Goal: Task Accomplishment & Management: Complete application form

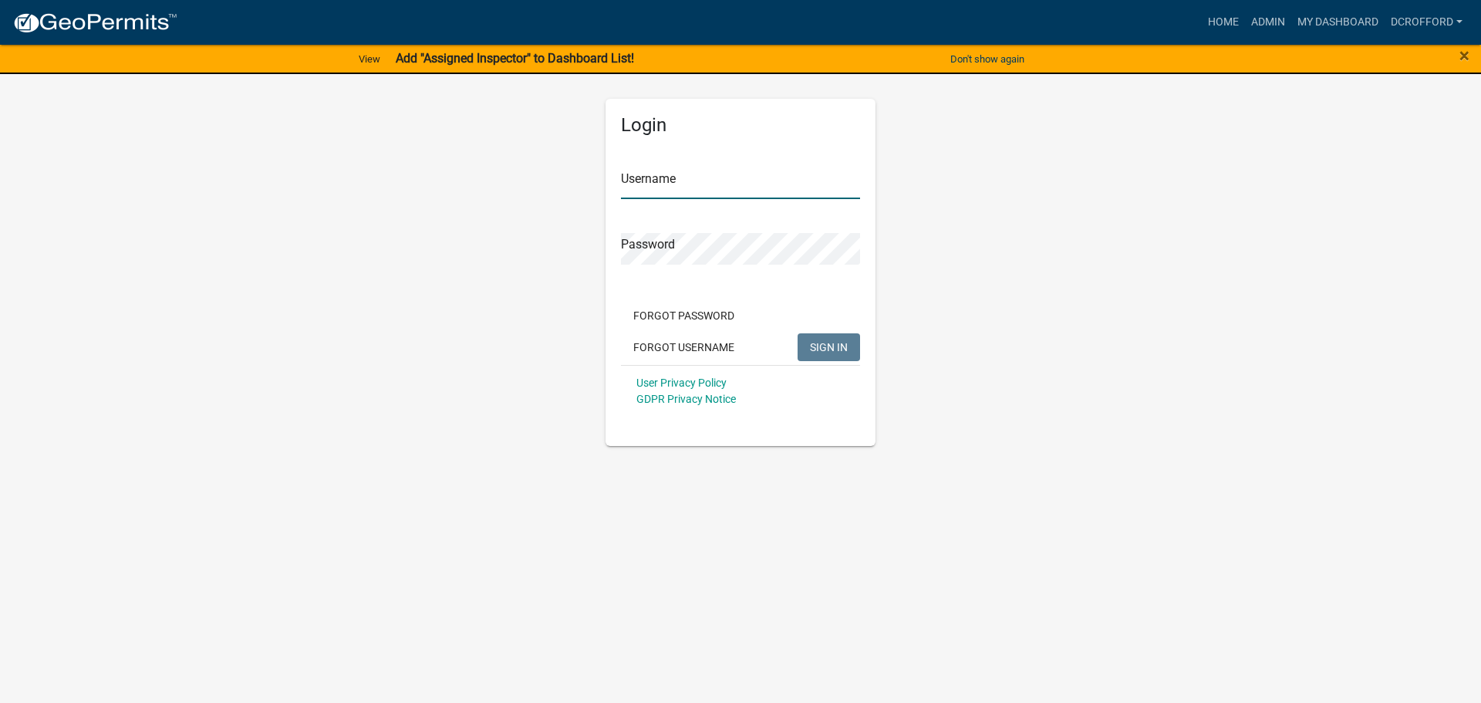
type input "dcrofford"
click at [814, 355] on button "SIGN IN" at bounding box center [829, 347] width 62 height 28
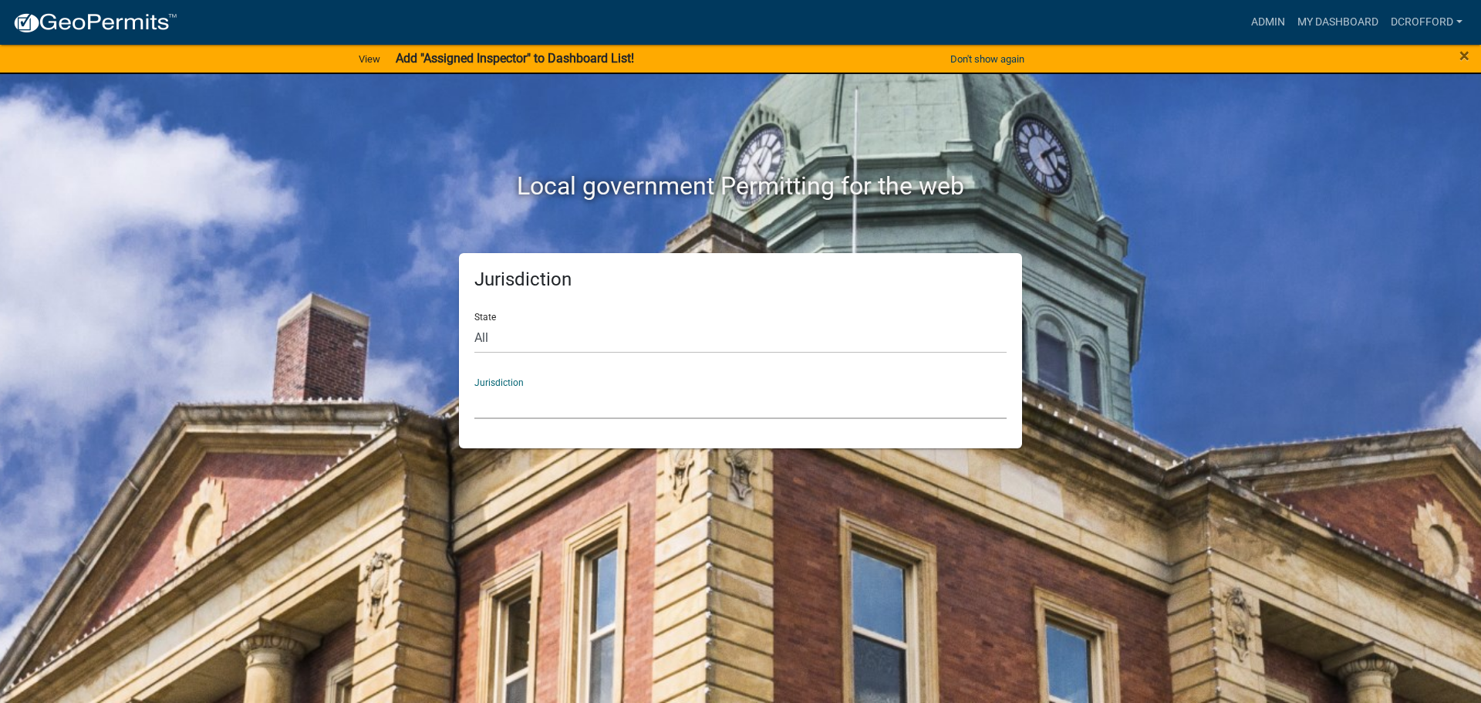
drag, startPoint x: 627, startPoint y: 403, endPoint x: 627, endPoint y: 390, distance: 13.1
click at [627, 403] on select "[GEOGRAPHIC_DATA], [US_STATE] [GEOGRAPHIC_DATA], [US_STATE][PERSON_NAME][GEOGRA…" at bounding box center [740, 403] width 532 height 32
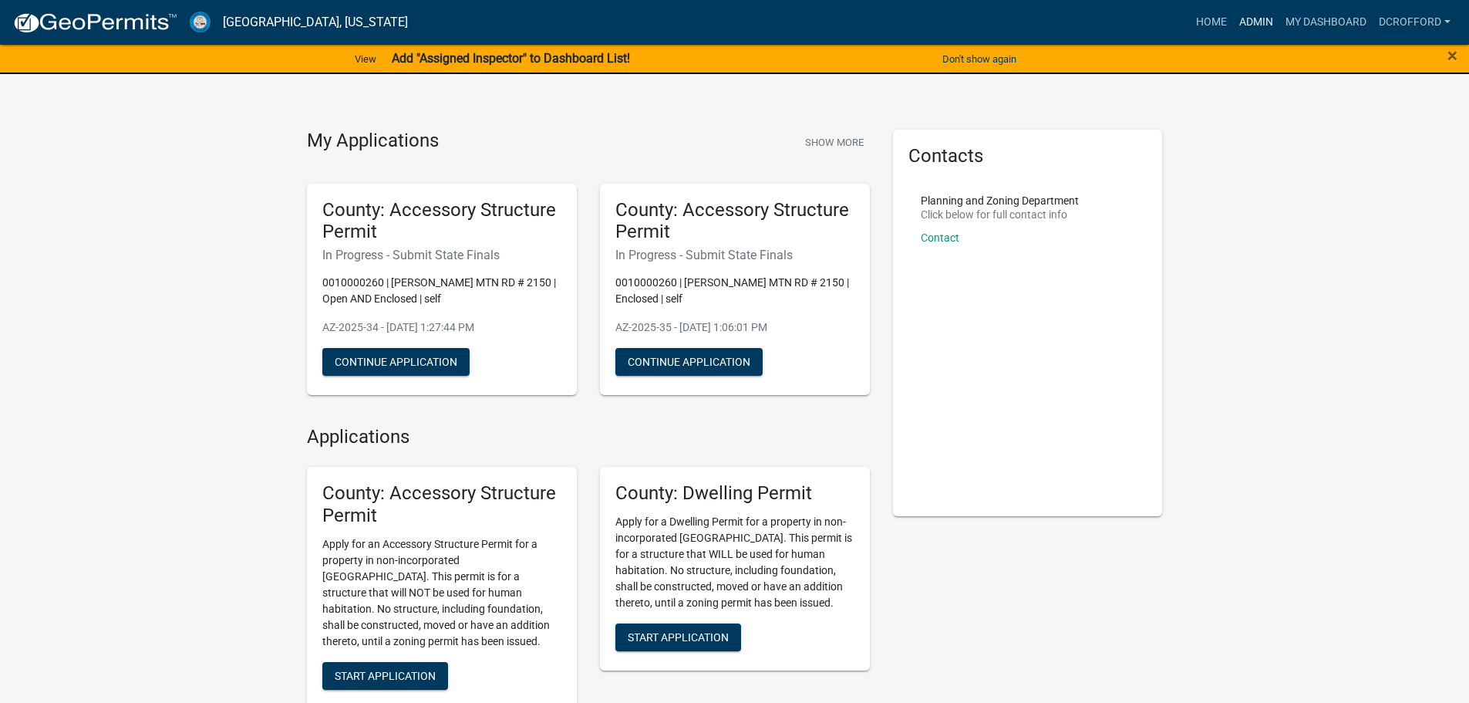
click at [1239, 22] on link "Admin" at bounding box center [1256, 22] width 46 height 29
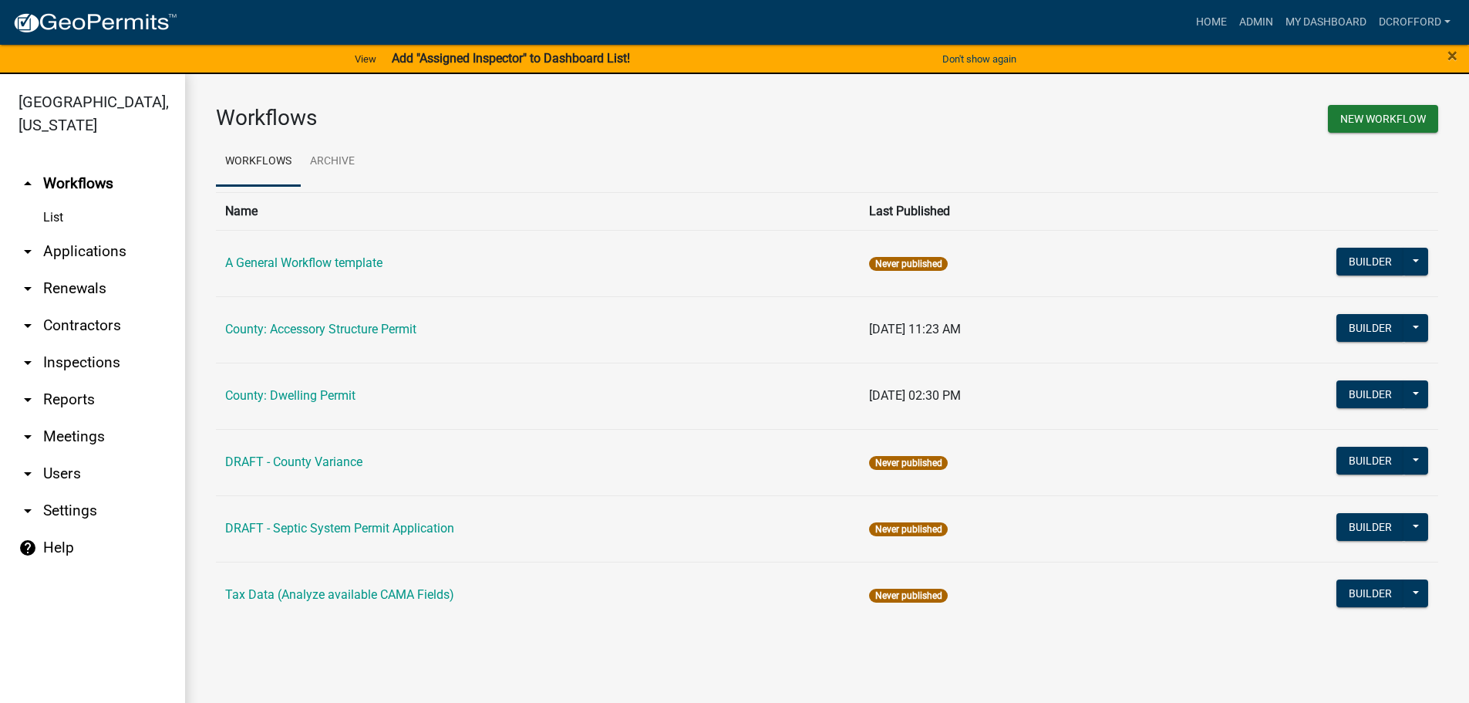
click at [69, 248] on link "arrow_drop_down Applications" at bounding box center [92, 251] width 185 height 37
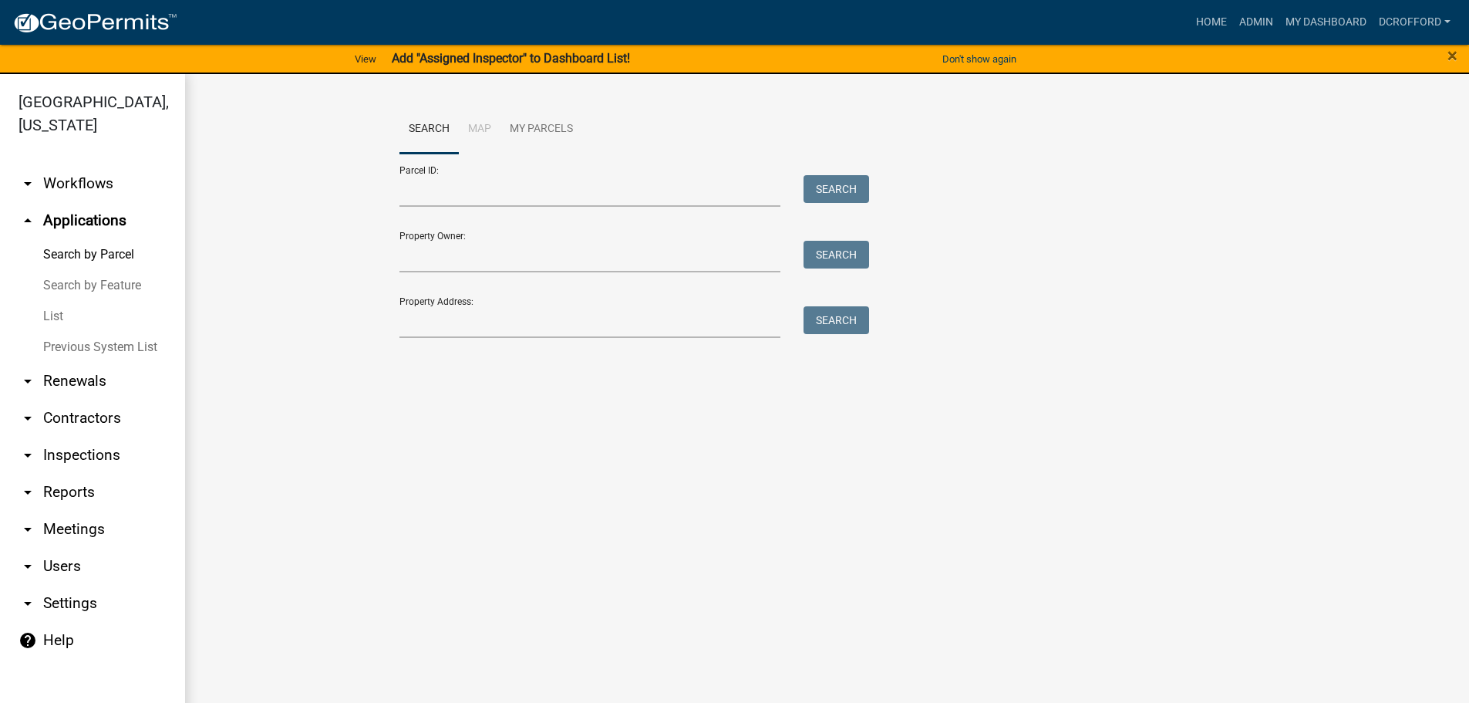
click at [61, 314] on link "List" at bounding box center [92, 316] width 185 height 31
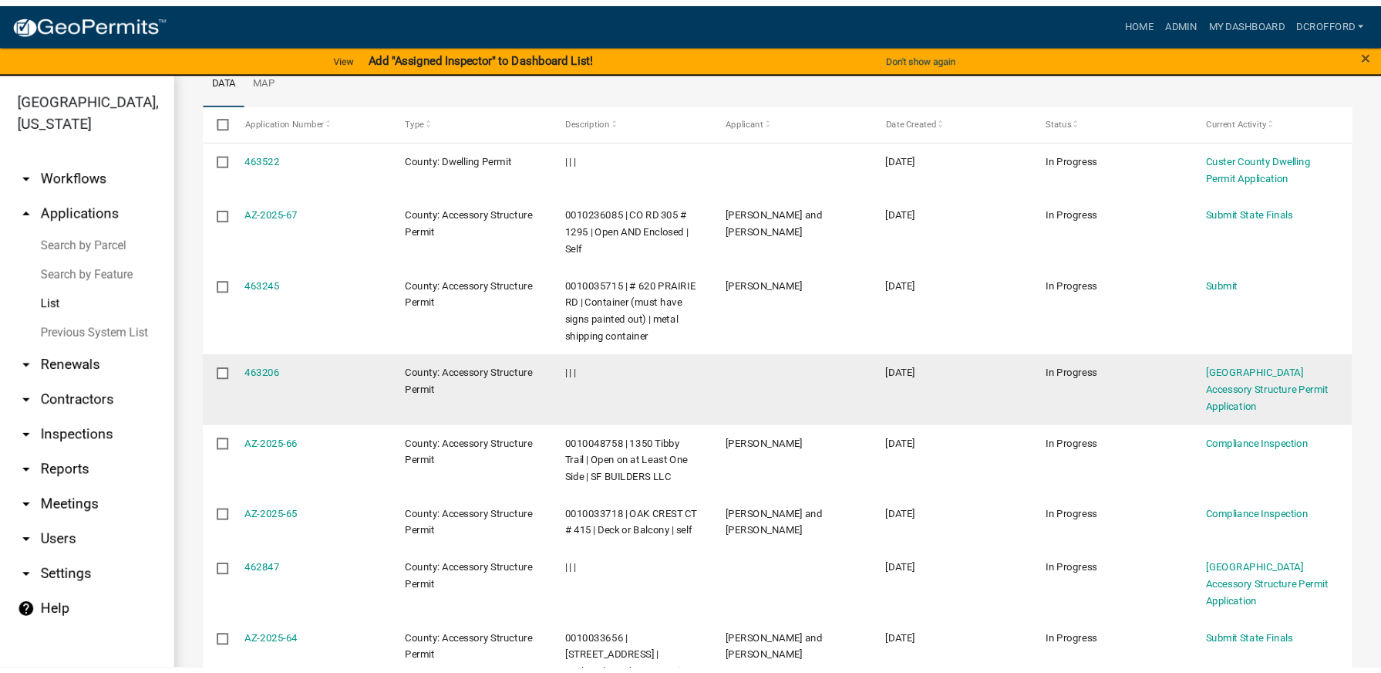
scroll to position [231, 0]
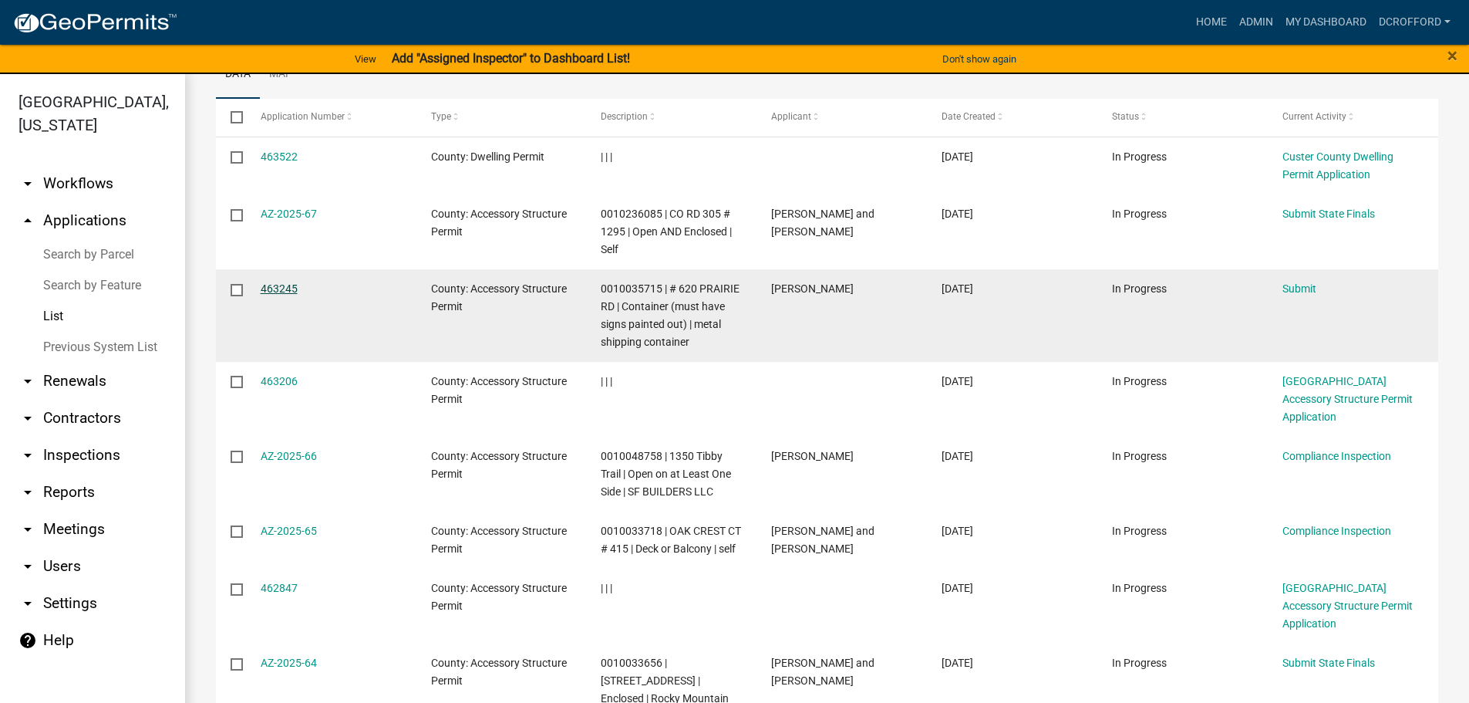
click at [279, 284] on link "463245" at bounding box center [279, 288] width 37 height 12
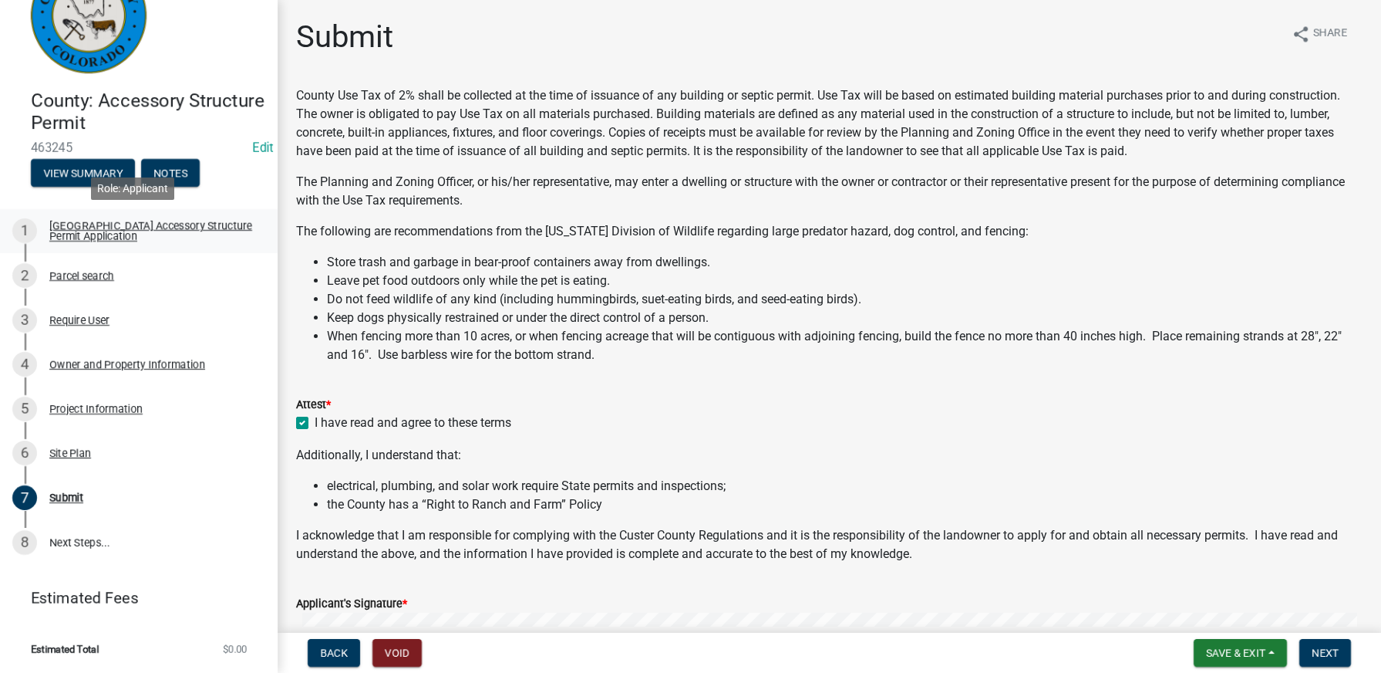
click at [66, 231] on div "[GEOGRAPHIC_DATA] Accessory Structure Permit Application" at bounding box center [151, 231] width 204 height 22
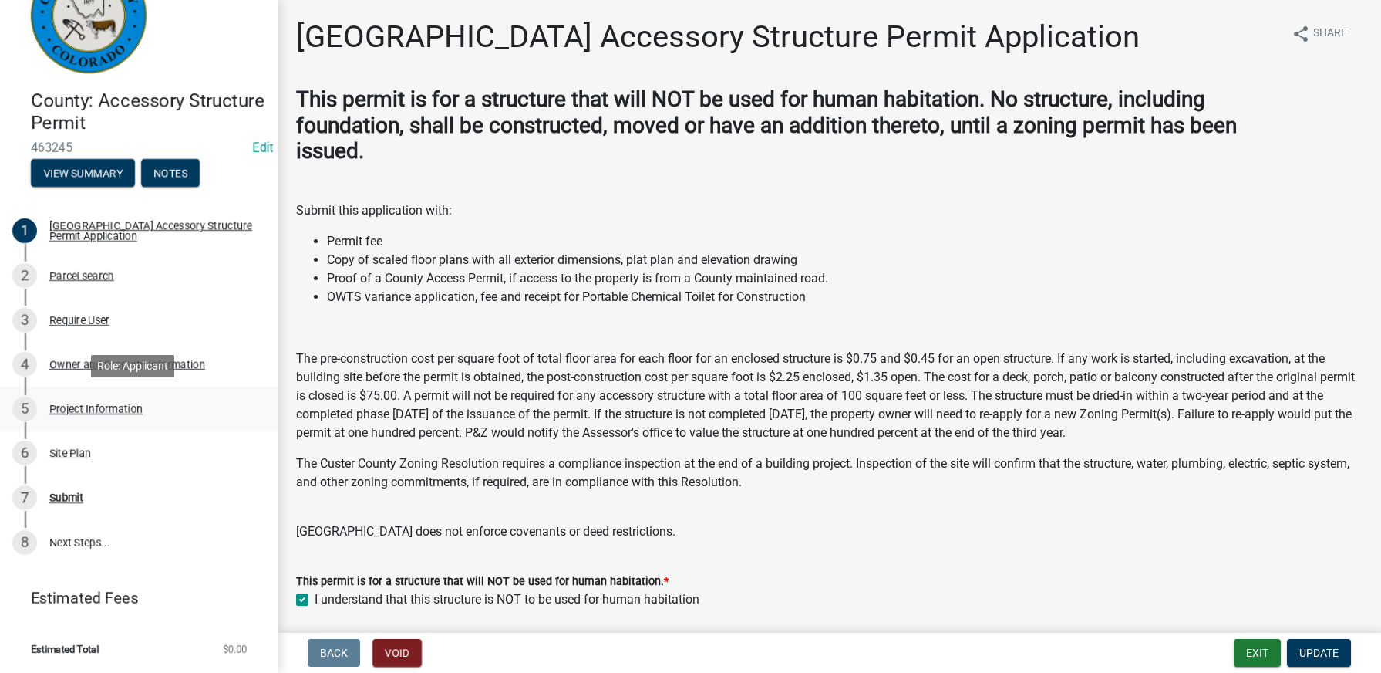
click at [60, 415] on div "5 Project Information" at bounding box center [132, 408] width 241 height 25
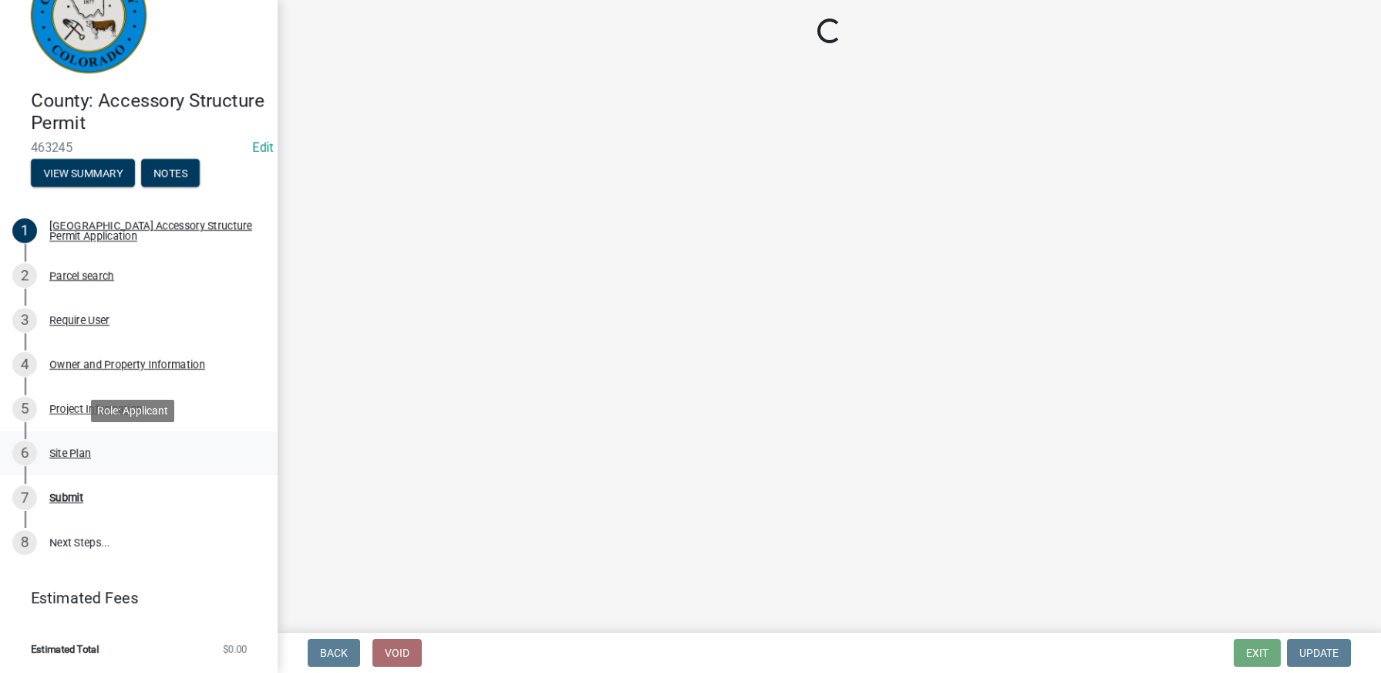
select select "CO"
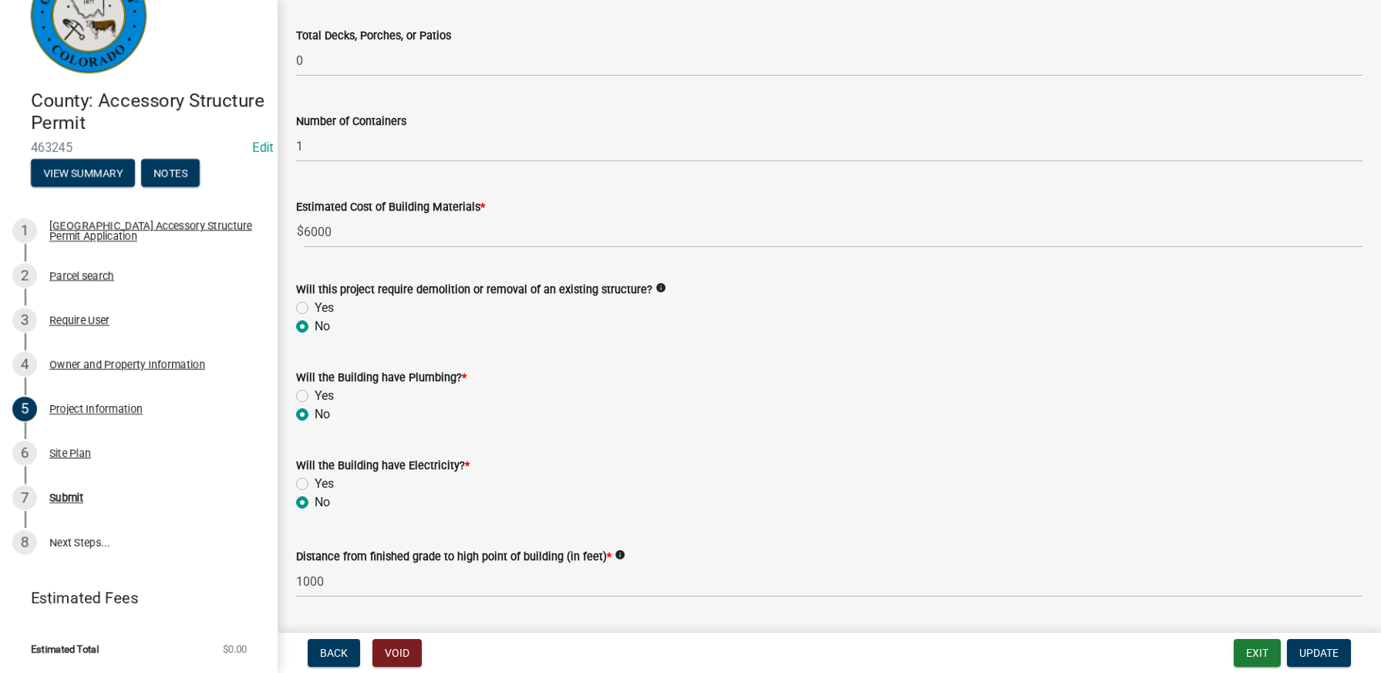
scroll to position [771, 0]
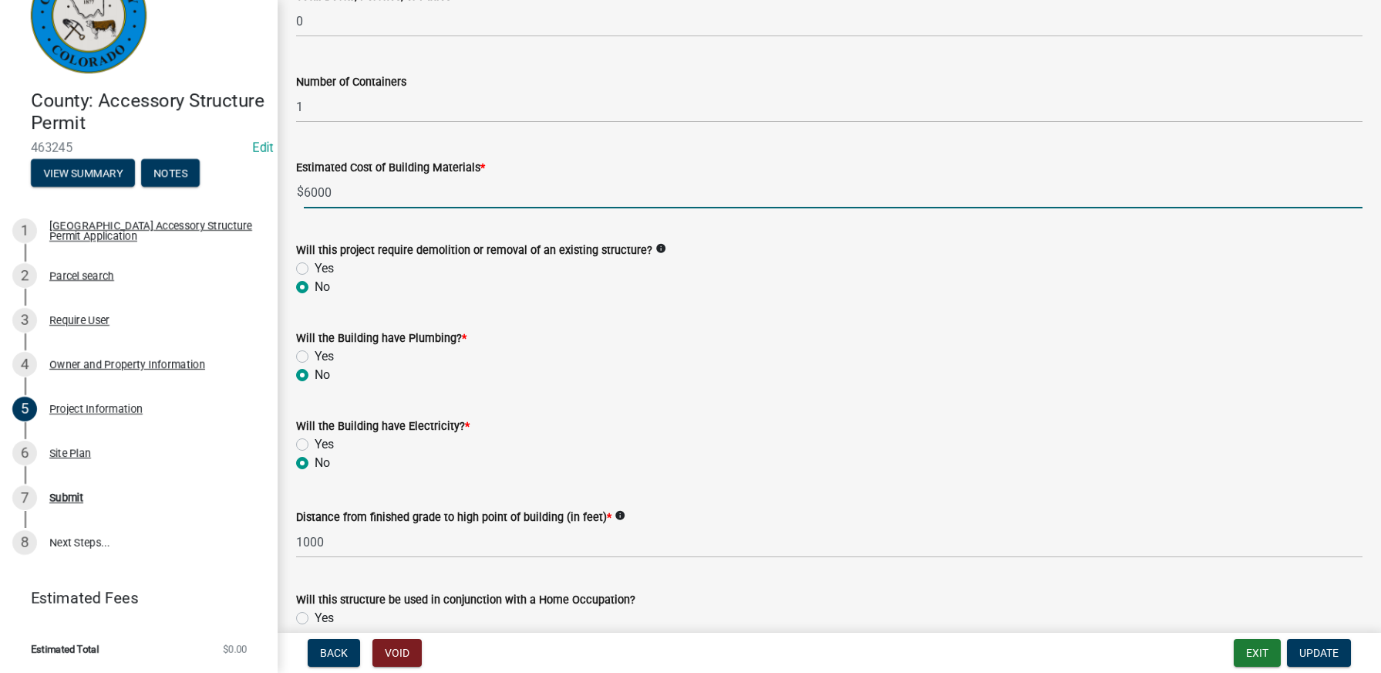
drag, startPoint x: 383, startPoint y: 198, endPoint x: 281, endPoint y: 193, distance: 102.7
click at [276, 195] on div "County: Accessory Structure Permit 463245 Edit View Summary Notes 1 [GEOGRAPHIC…" at bounding box center [690, 336] width 1381 height 673
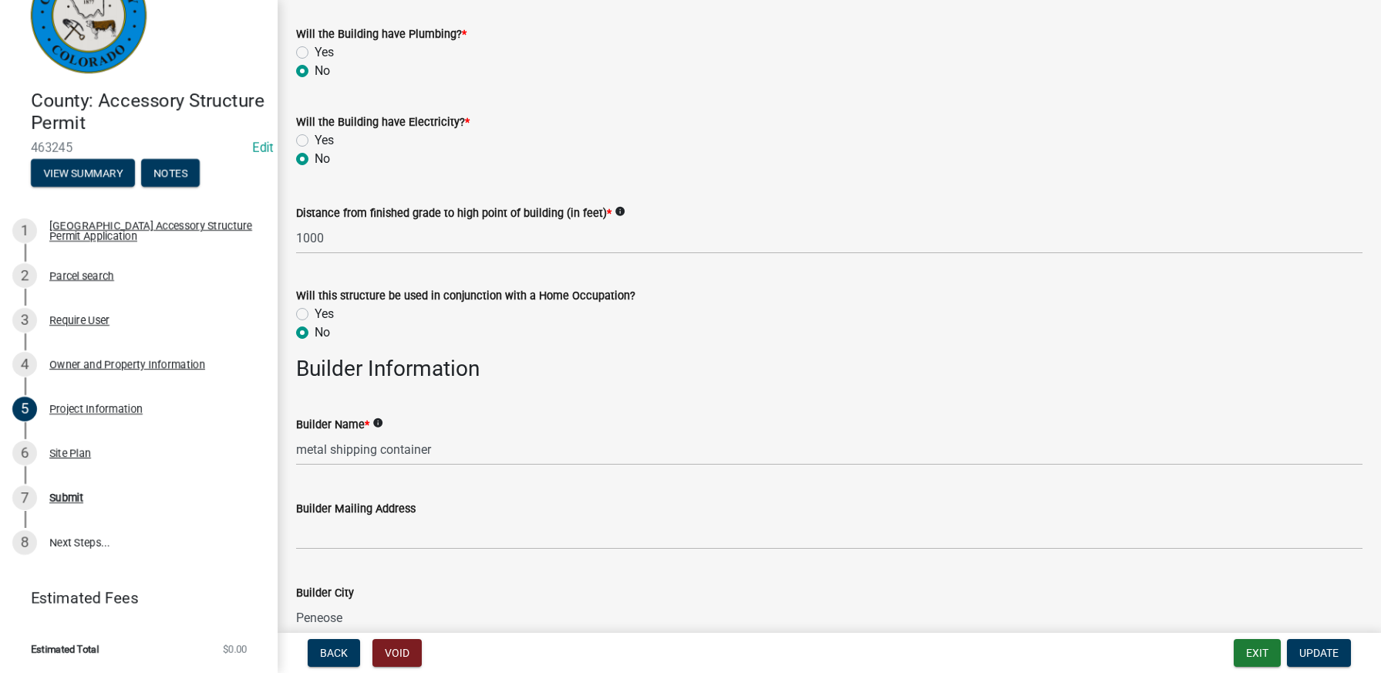
scroll to position [1080, 0]
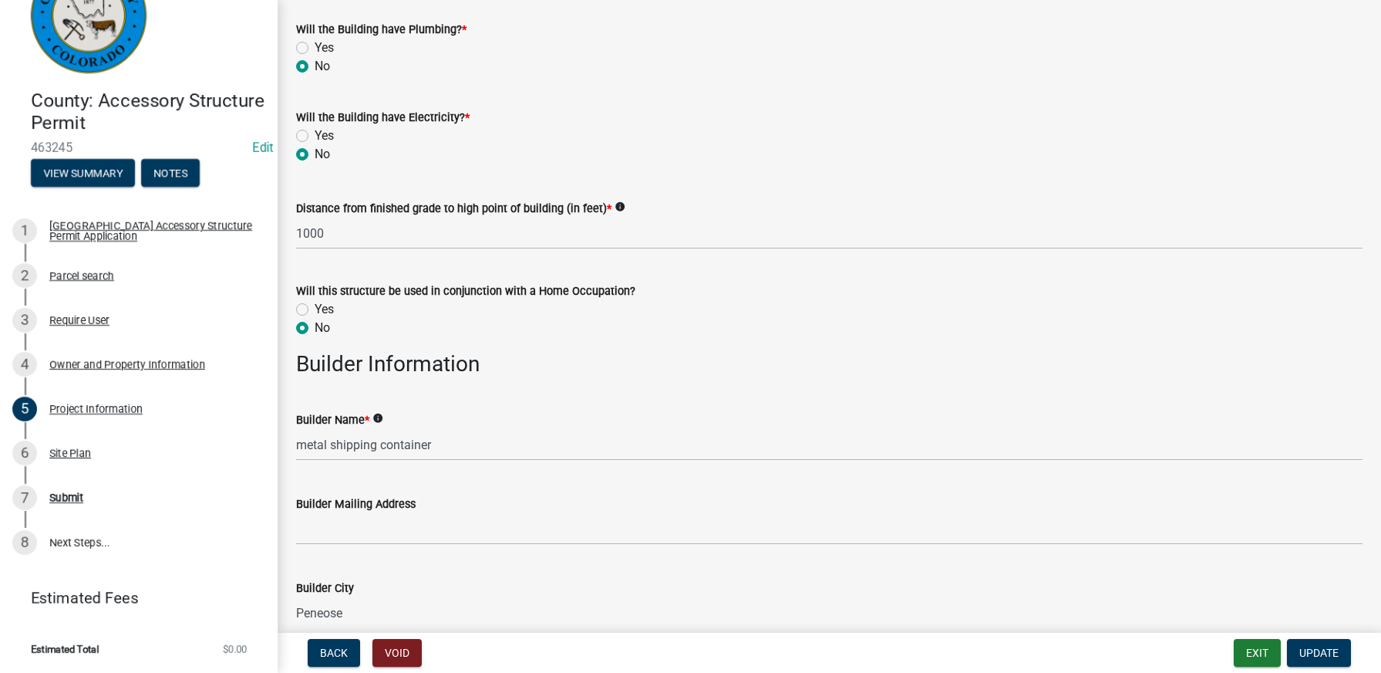
type input "0"
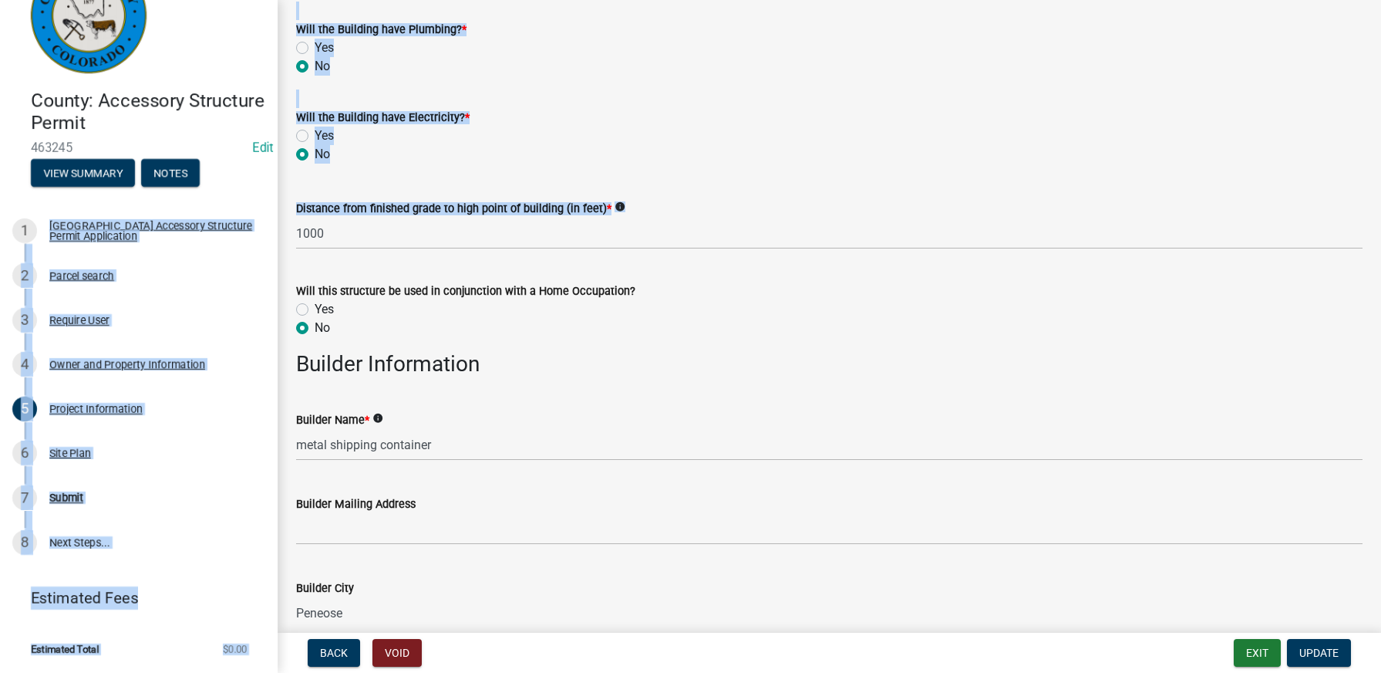
drag, startPoint x: 374, startPoint y: 252, endPoint x: 272, endPoint y: 240, distance: 102.6
click at [272, 240] on div "County: Accessory Structure Permit 463245 Edit View Summary Notes 1 [GEOGRAPHIC…" at bounding box center [690, 336] width 1381 height 673
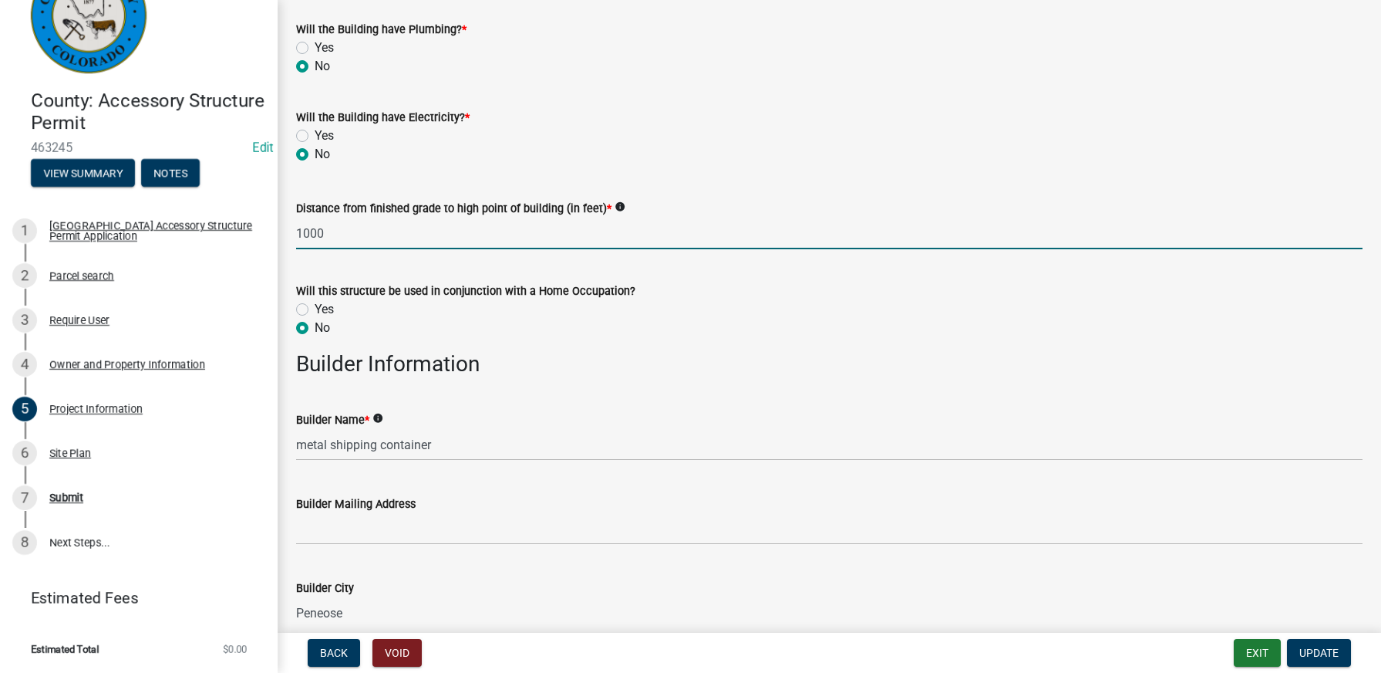
click at [360, 242] on input "1000" at bounding box center [829, 234] width 1067 height 32
drag, startPoint x: 365, startPoint y: 238, endPoint x: 261, endPoint y: 223, distance: 105.2
click at [245, 224] on div "County: Accessory Structure Permit 463245 Edit View Summary Notes 1 [GEOGRAPHIC…" at bounding box center [690, 336] width 1381 height 673
click at [776, 248] on input "9" at bounding box center [829, 234] width 1067 height 32
type input "9"
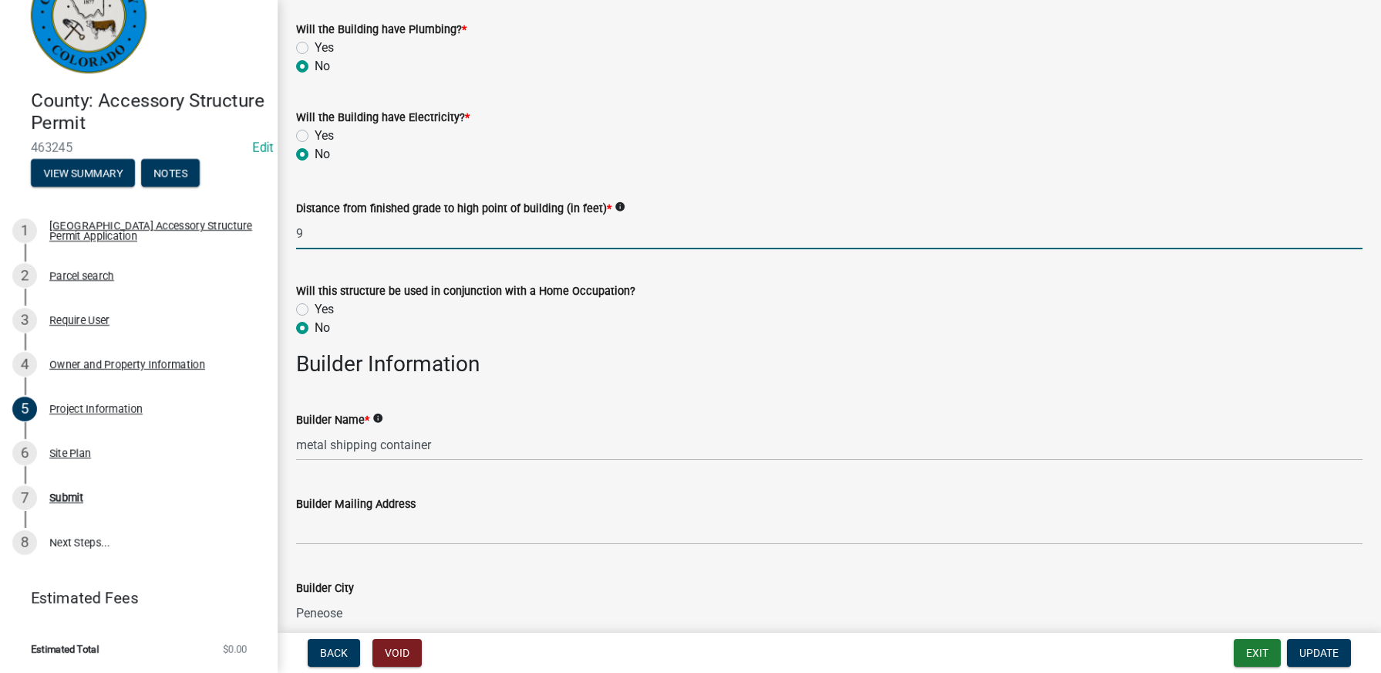
click at [726, 351] on h3 "Builder Information" at bounding box center [829, 364] width 1067 height 26
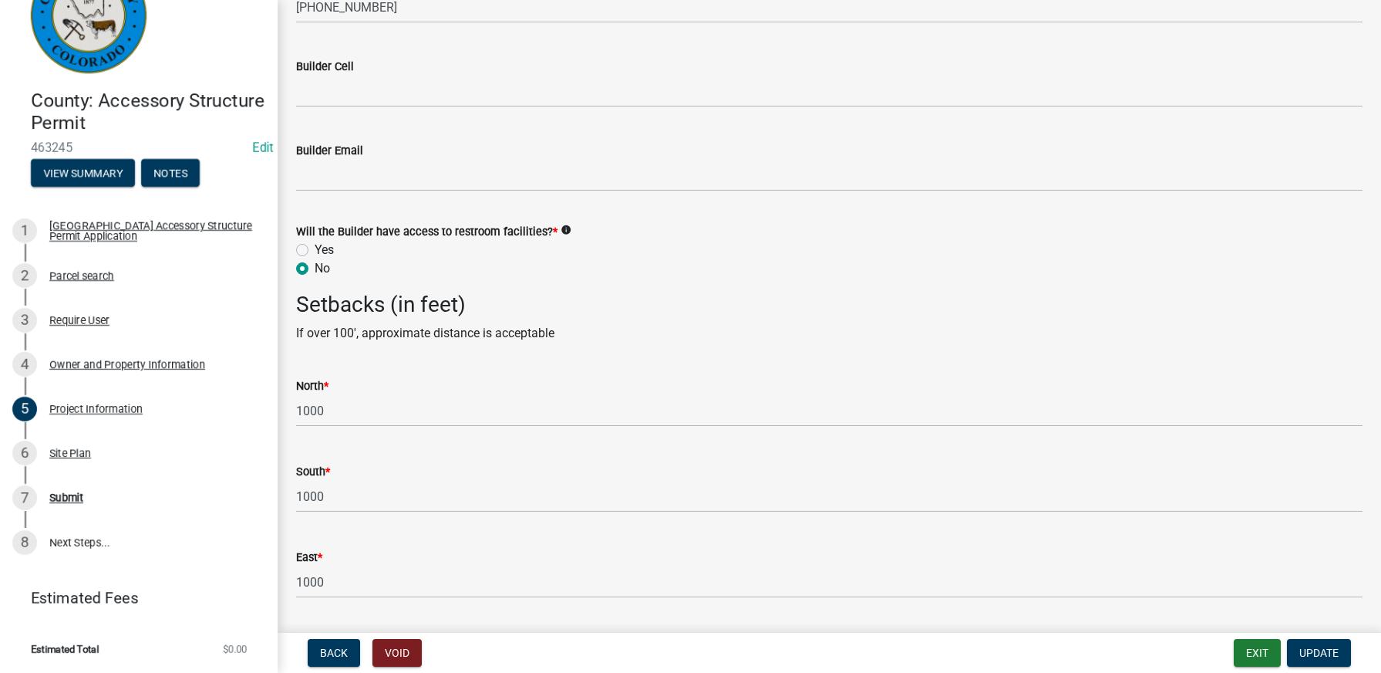
scroll to position [2087, 0]
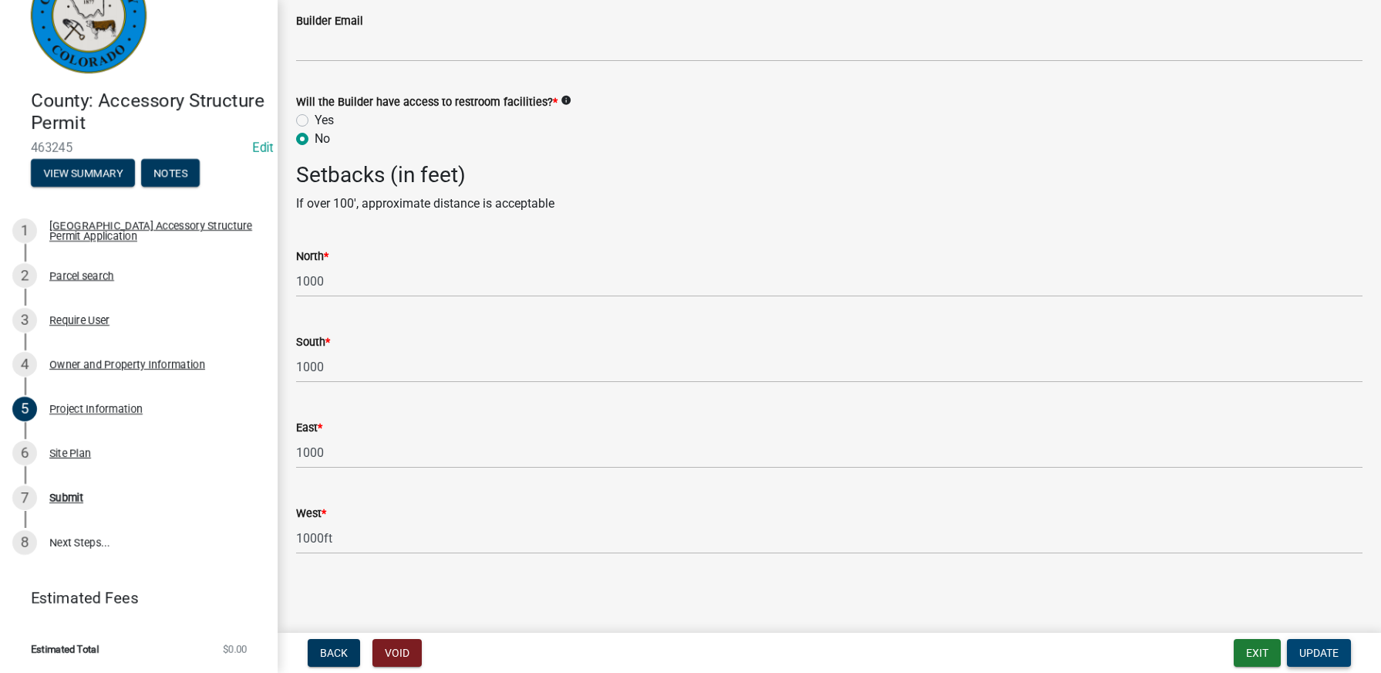
click at [1324, 661] on button "Update" at bounding box center [1319, 653] width 64 height 28
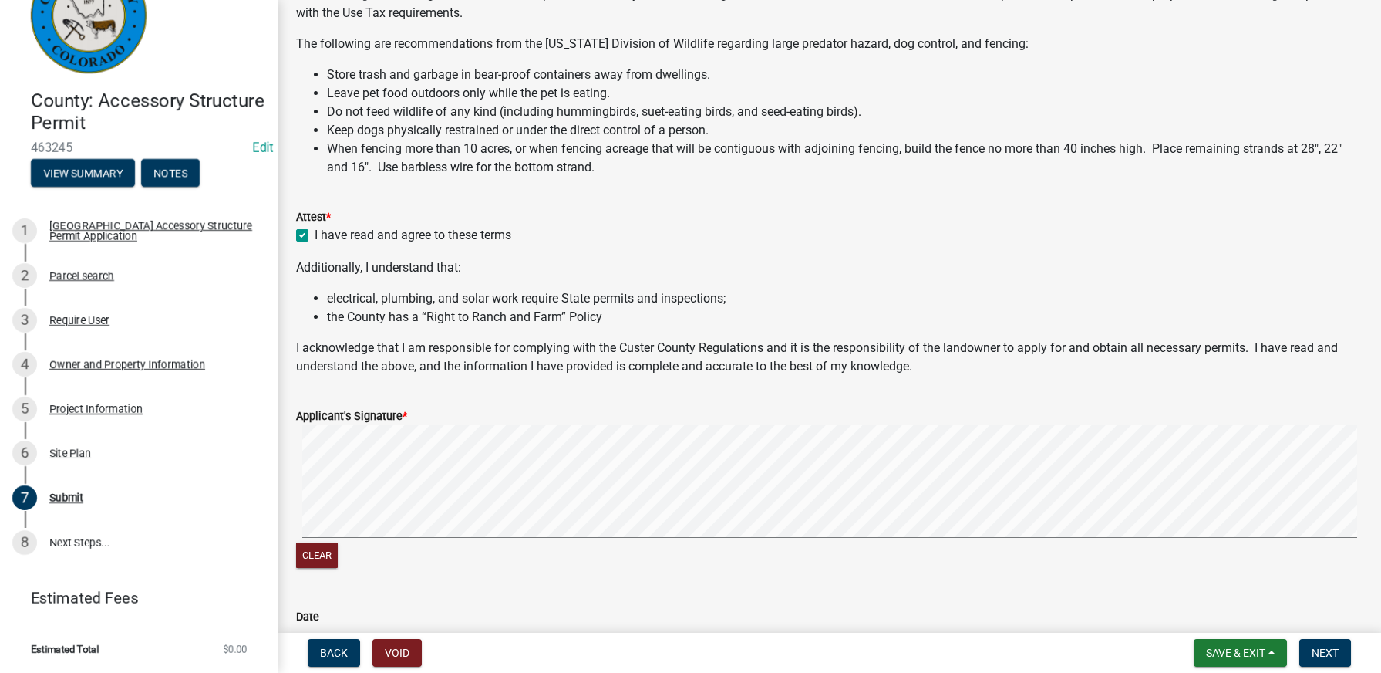
scroll to position [309, 0]
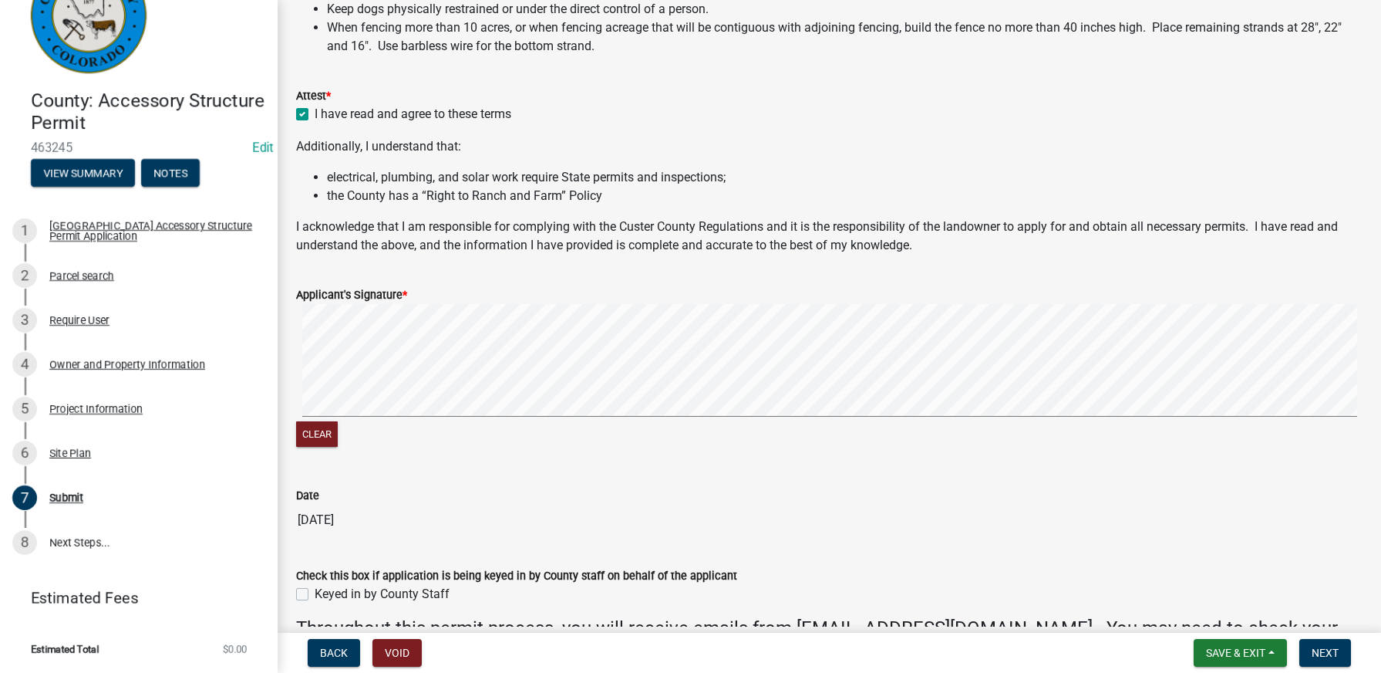
click at [418, 429] on div "Clear" at bounding box center [829, 377] width 1067 height 147
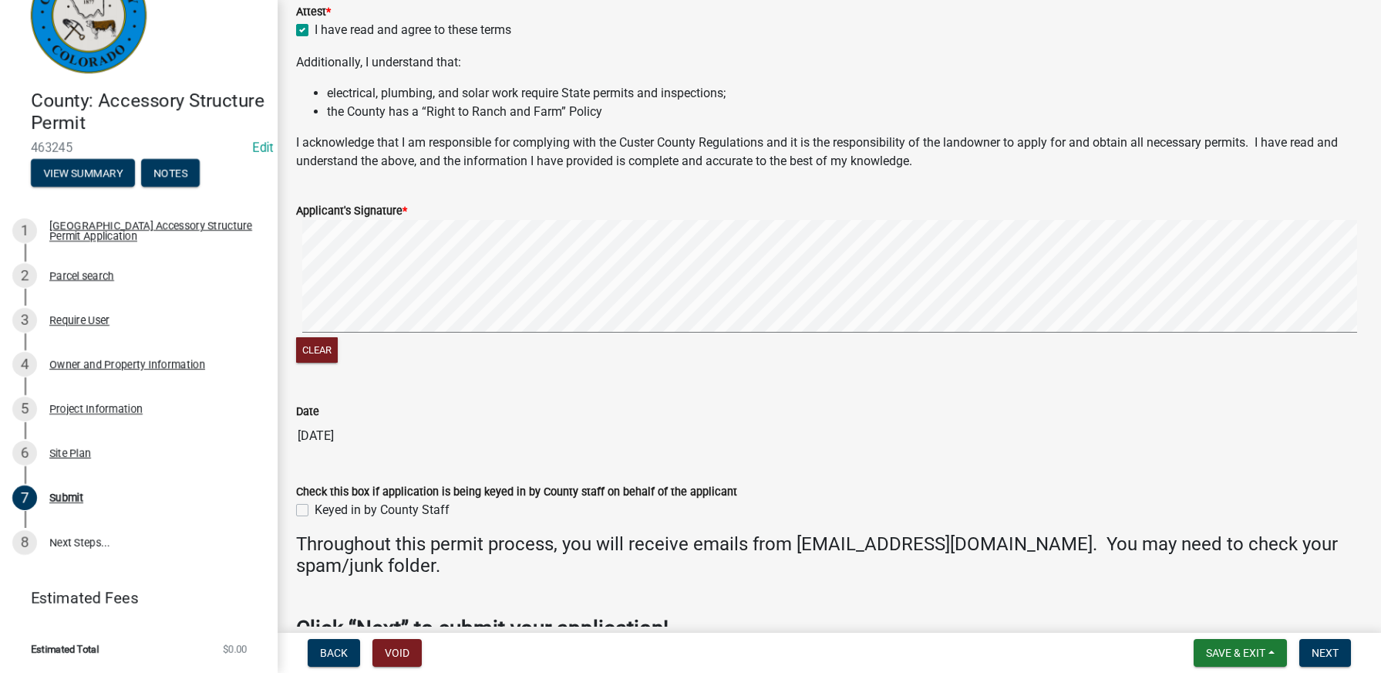
scroll to position [504, 0]
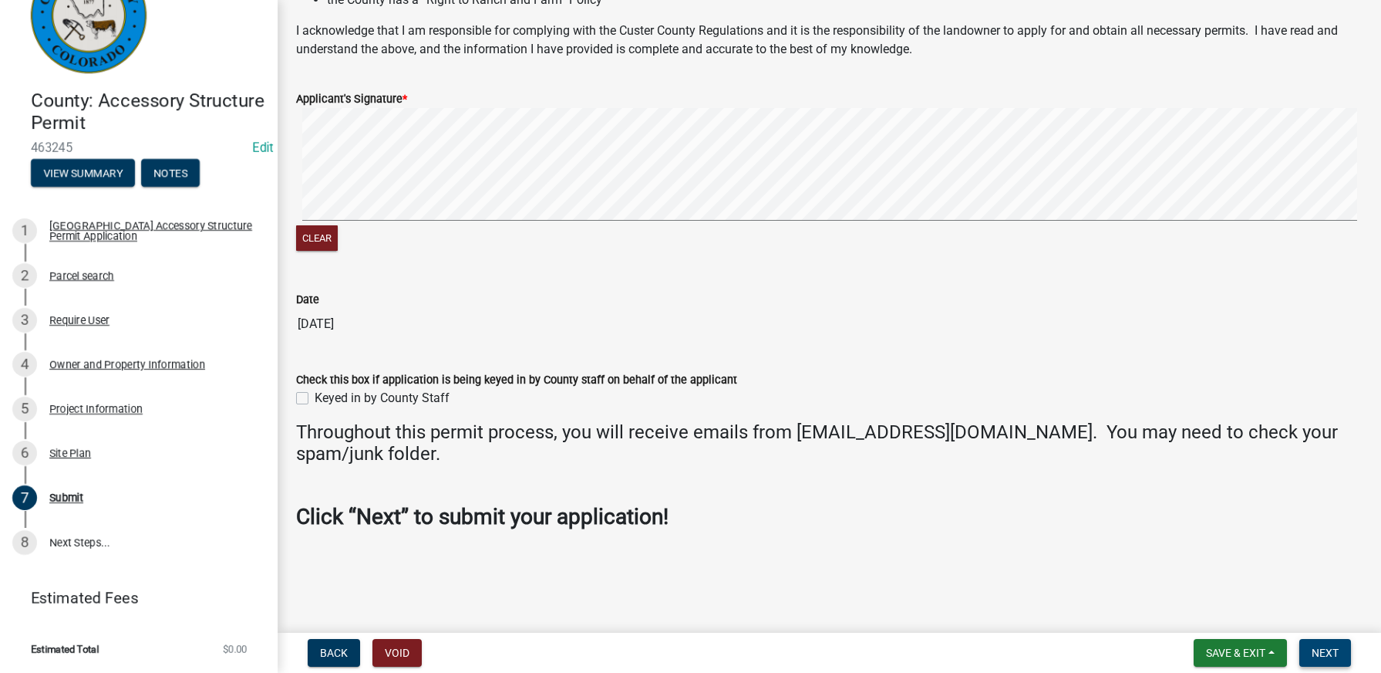
click at [1346, 657] on button "Next" at bounding box center [1326, 653] width 52 height 28
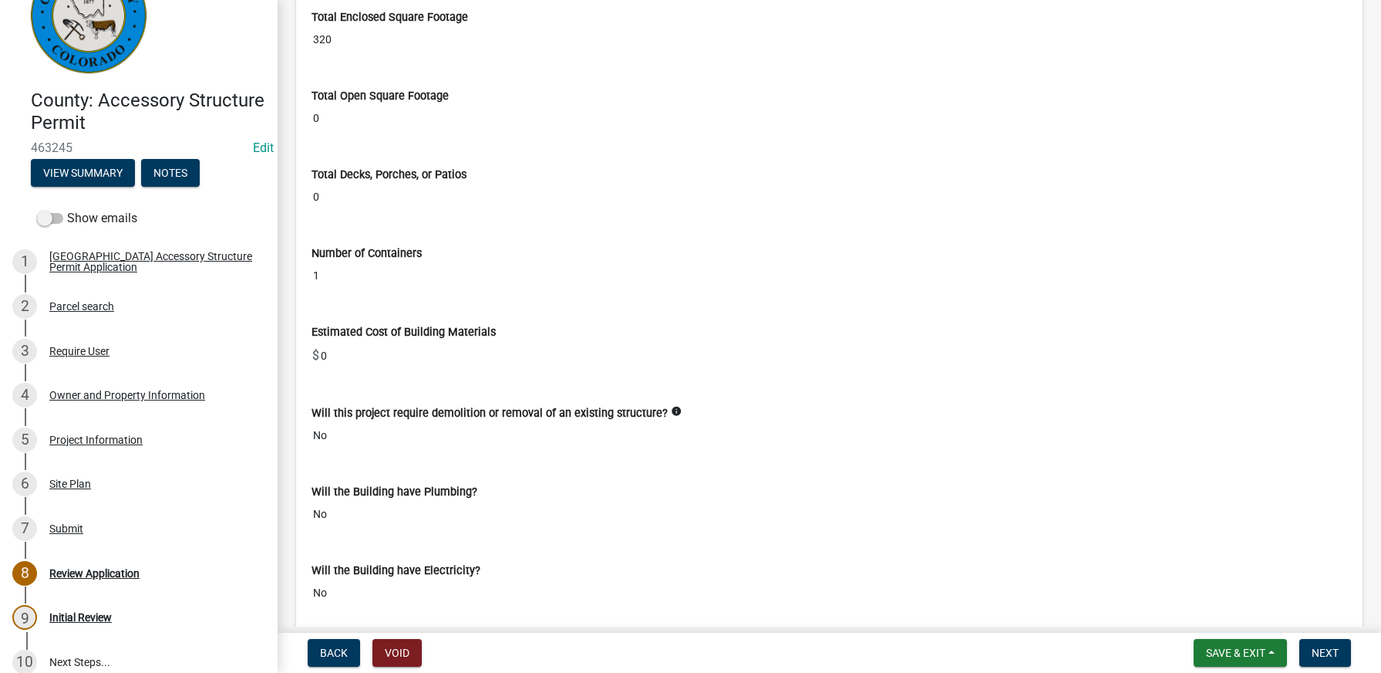
scroll to position [2854, 0]
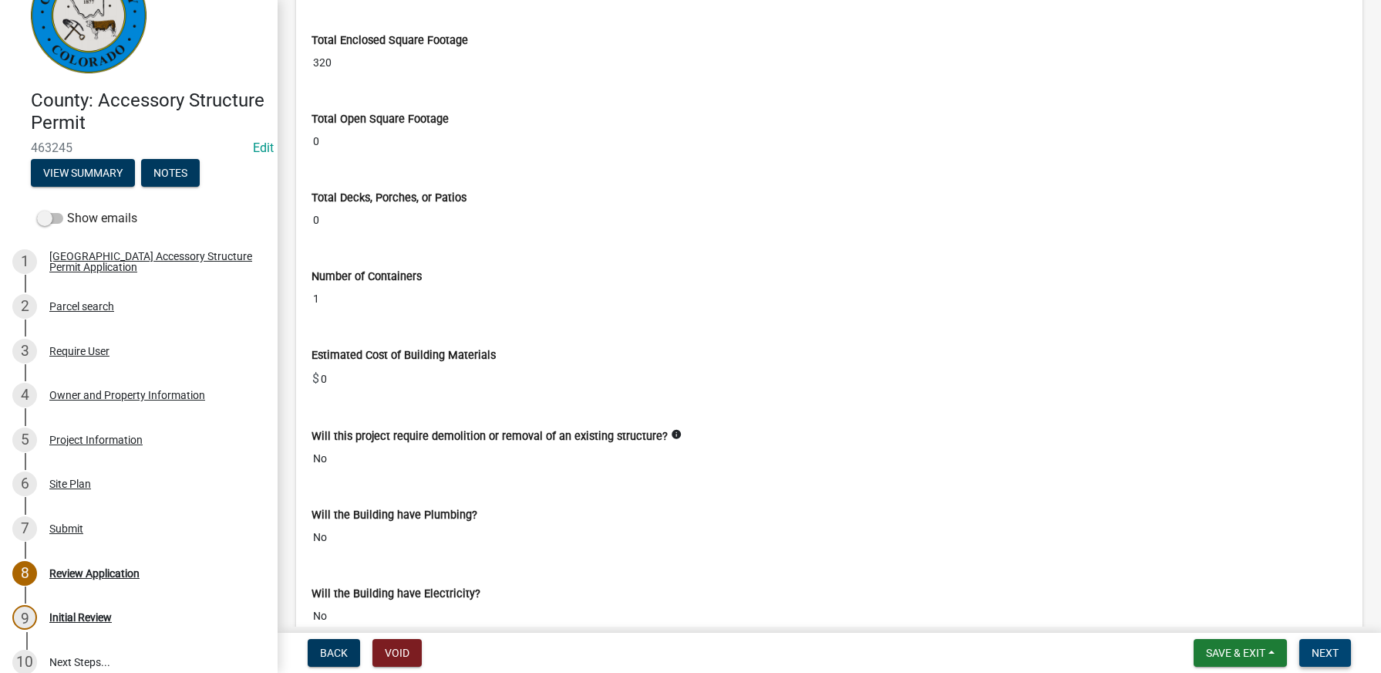
click at [1318, 649] on span "Next" at bounding box center [1325, 652] width 27 height 12
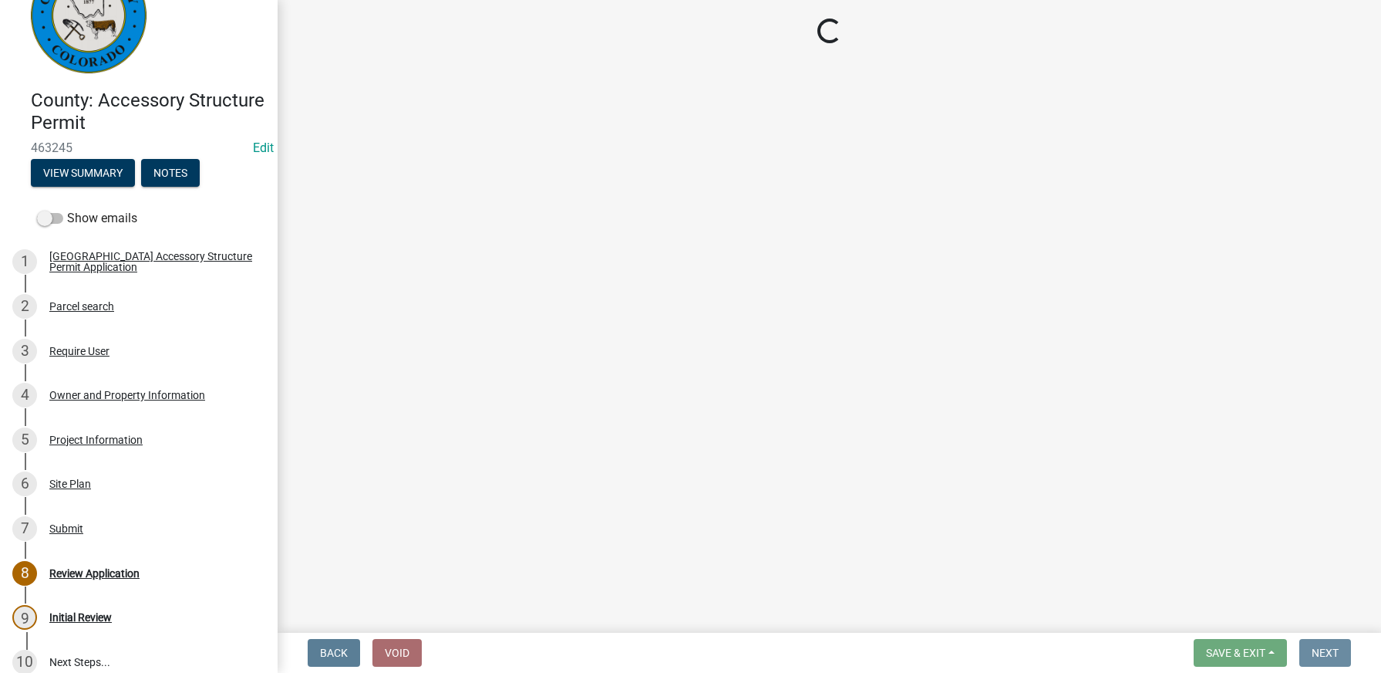
scroll to position [0, 0]
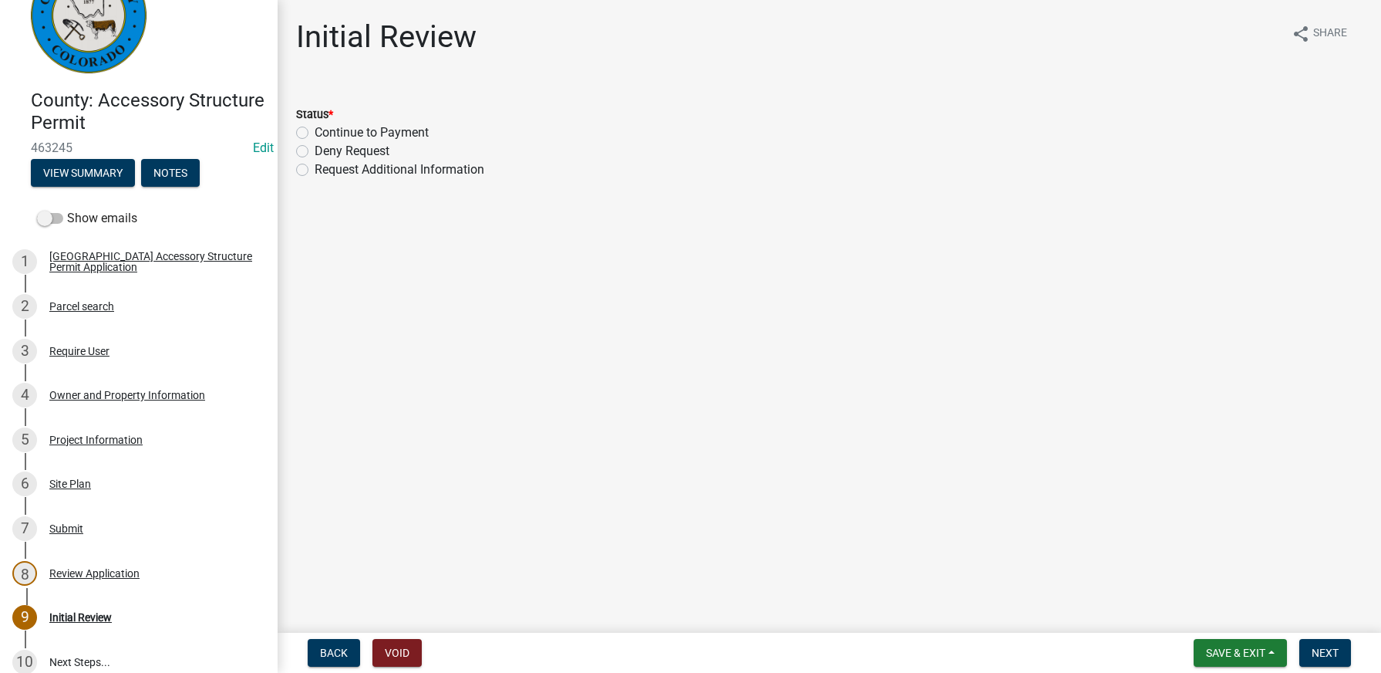
click at [315, 135] on label "Continue to Payment" at bounding box center [372, 132] width 114 height 19
click at [315, 133] on input "Continue to Payment" at bounding box center [320, 128] width 10 height 10
radio input "true"
click at [1347, 652] on button "Next" at bounding box center [1326, 653] width 52 height 28
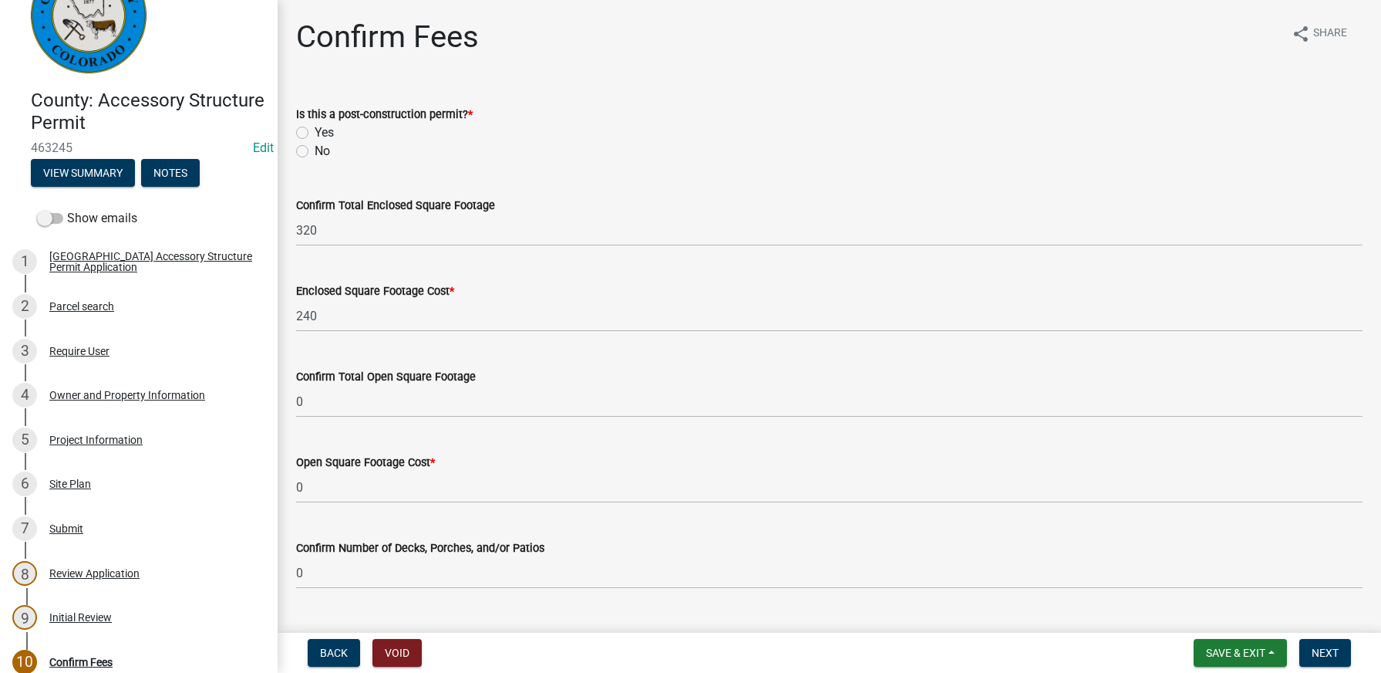
click at [315, 153] on label "No" at bounding box center [322, 151] width 15 height 19
click at [315, 152] on input "No" at bounding box center [320, 147] width 10 height 10
radio input "true"
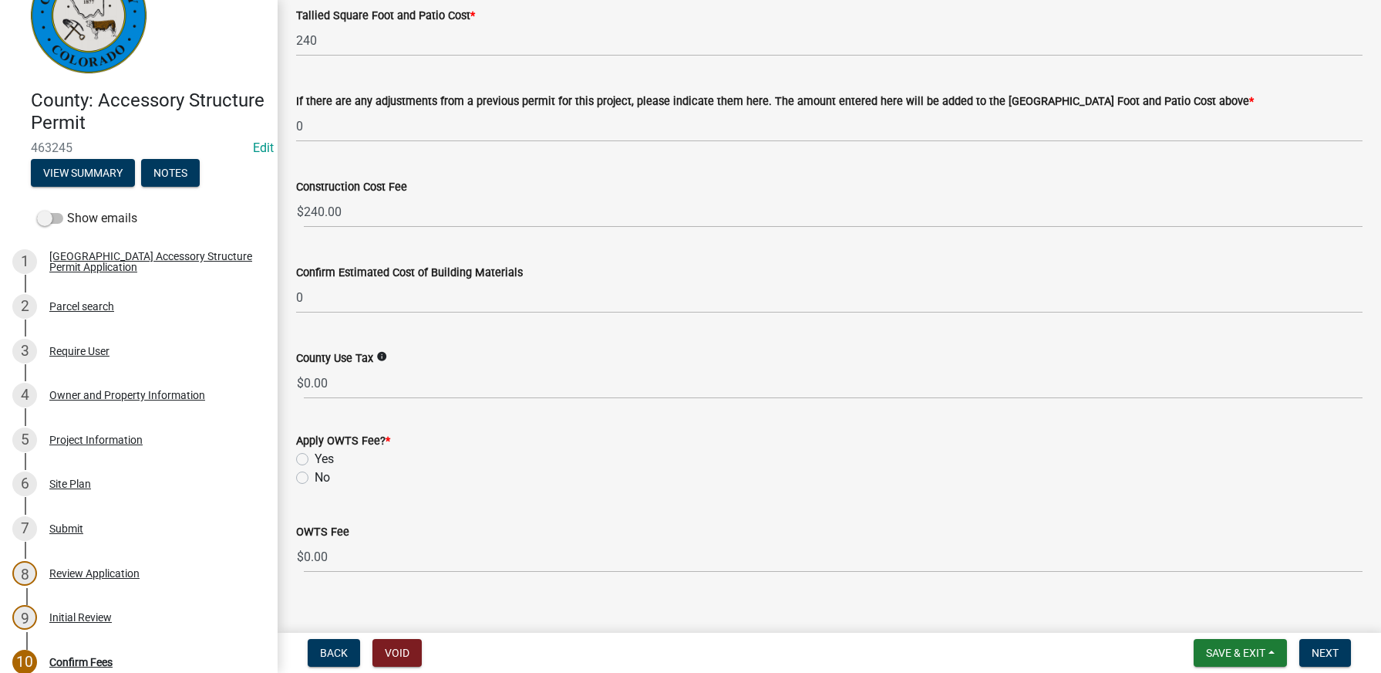
scroll to position [723, 0]
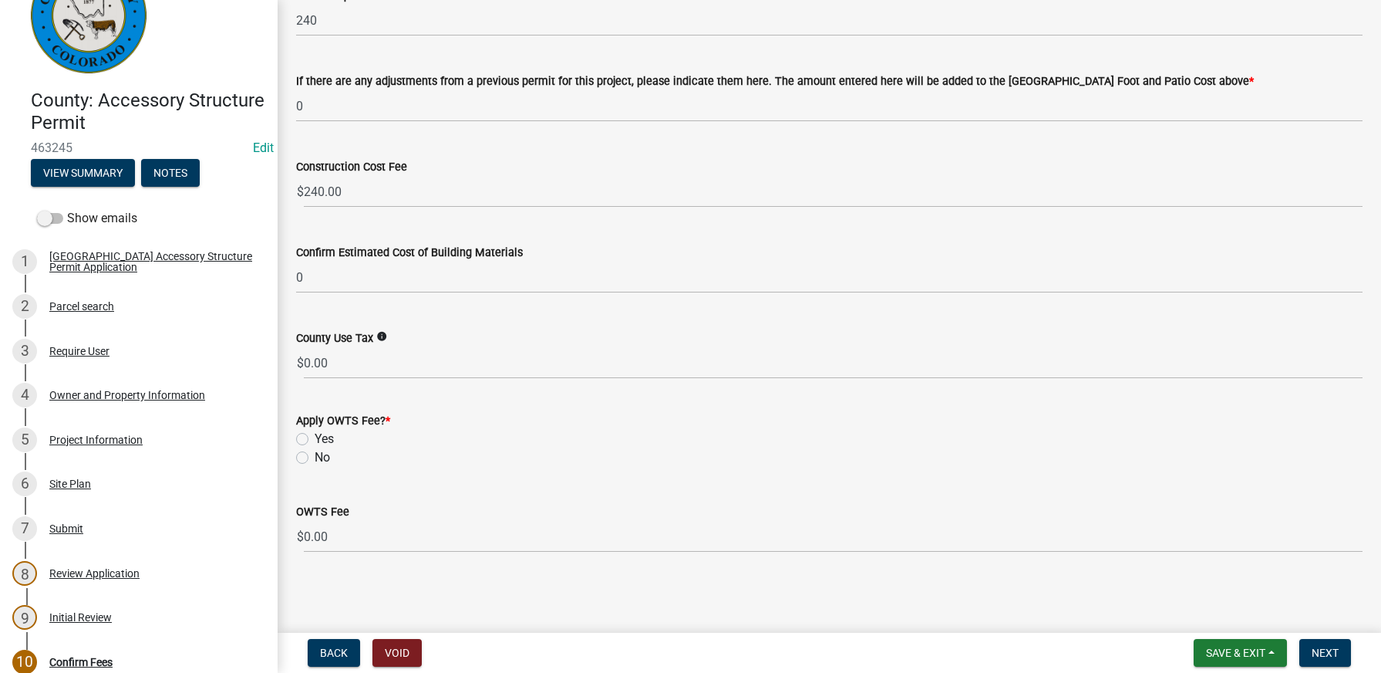
click at [315, 459] on label "No" at bounding box center [322, 457] width 15 height 19
click at [315, 458] on input "No" at bounding box center [320, 453] width 10 height 10
radio input "true"
click at [1324, 659] on button "Next" at bounding box center [1326, 653] width 52 height 28
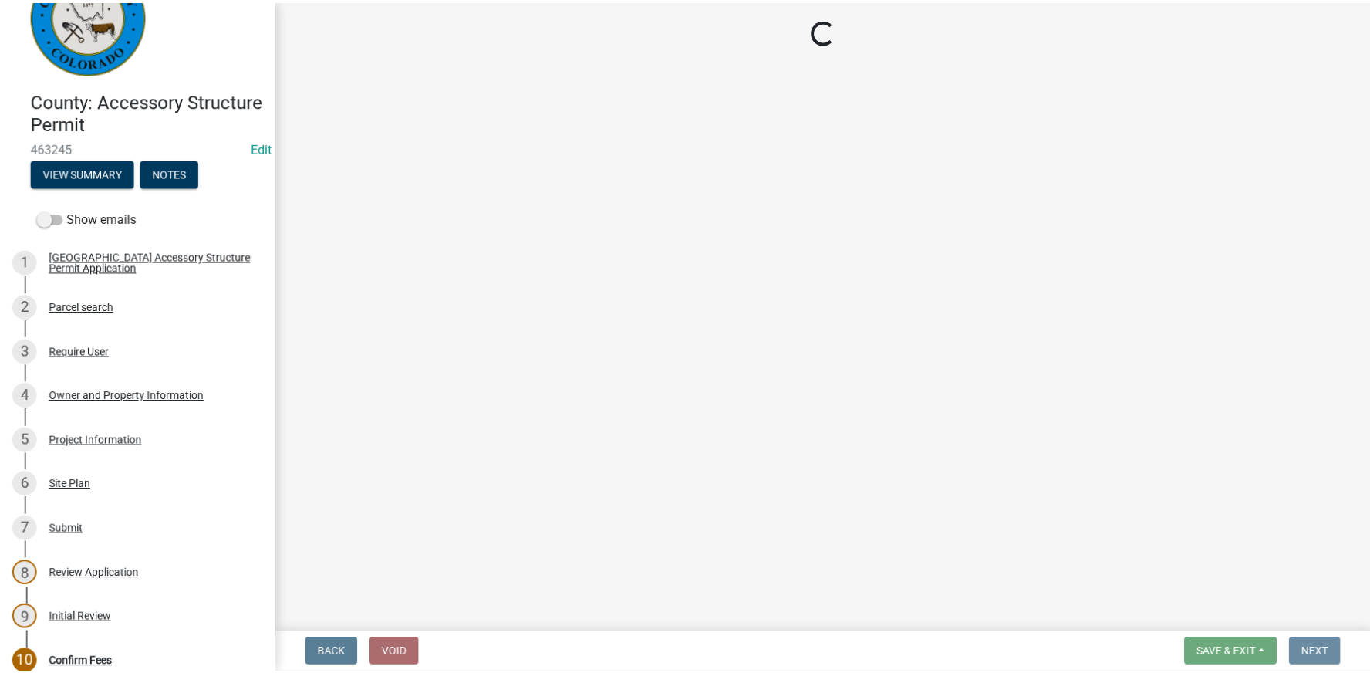
scroll to position [0, 0]
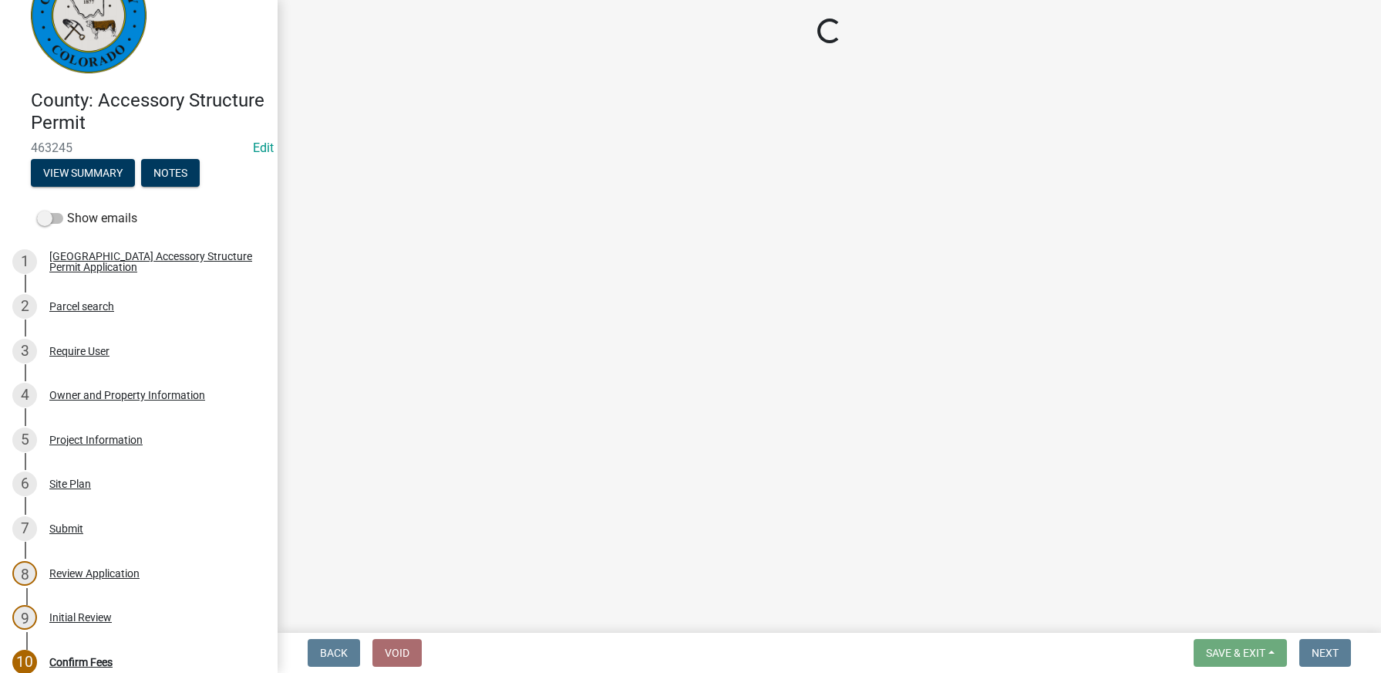
select select "3: 3"
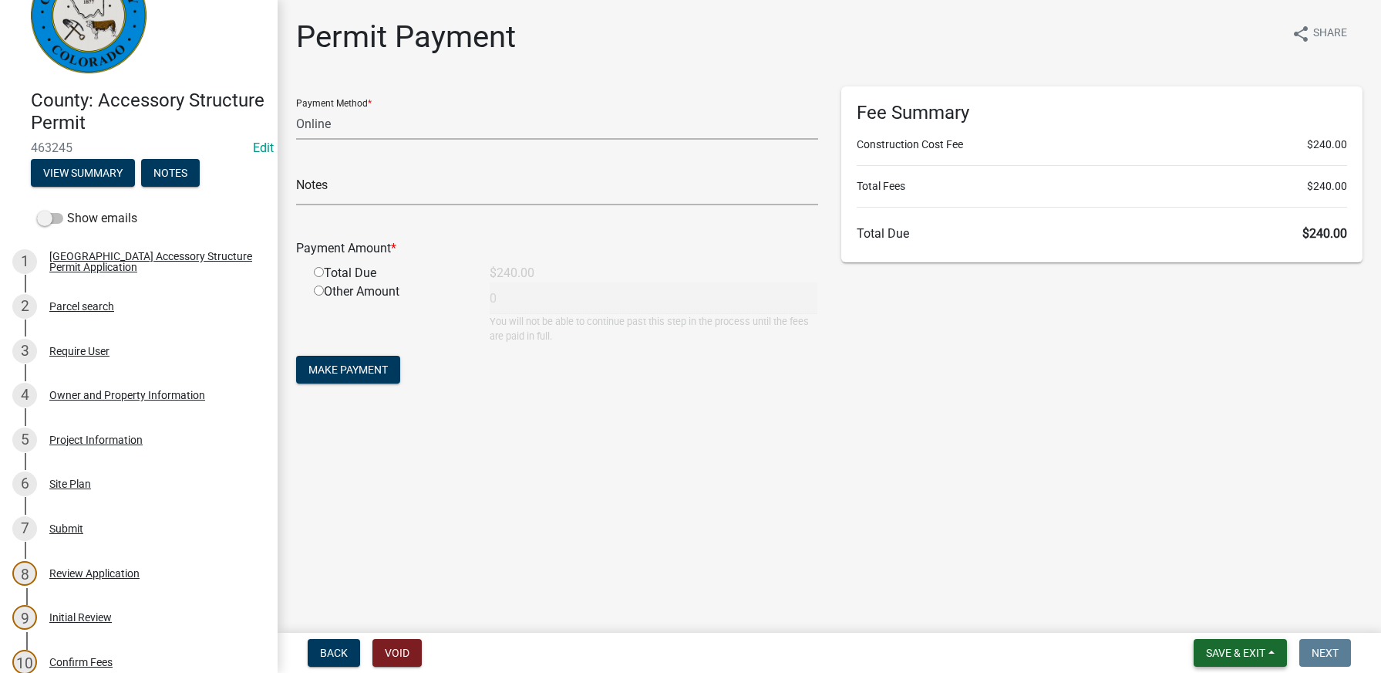
click at [1239, 651] on span "Save & Exit" at bounding box center [1235, 652] width 59 height 12
click at [1225, 612] on button "Save & Exit" at bounding box center [1225, 612] width 123 height 37
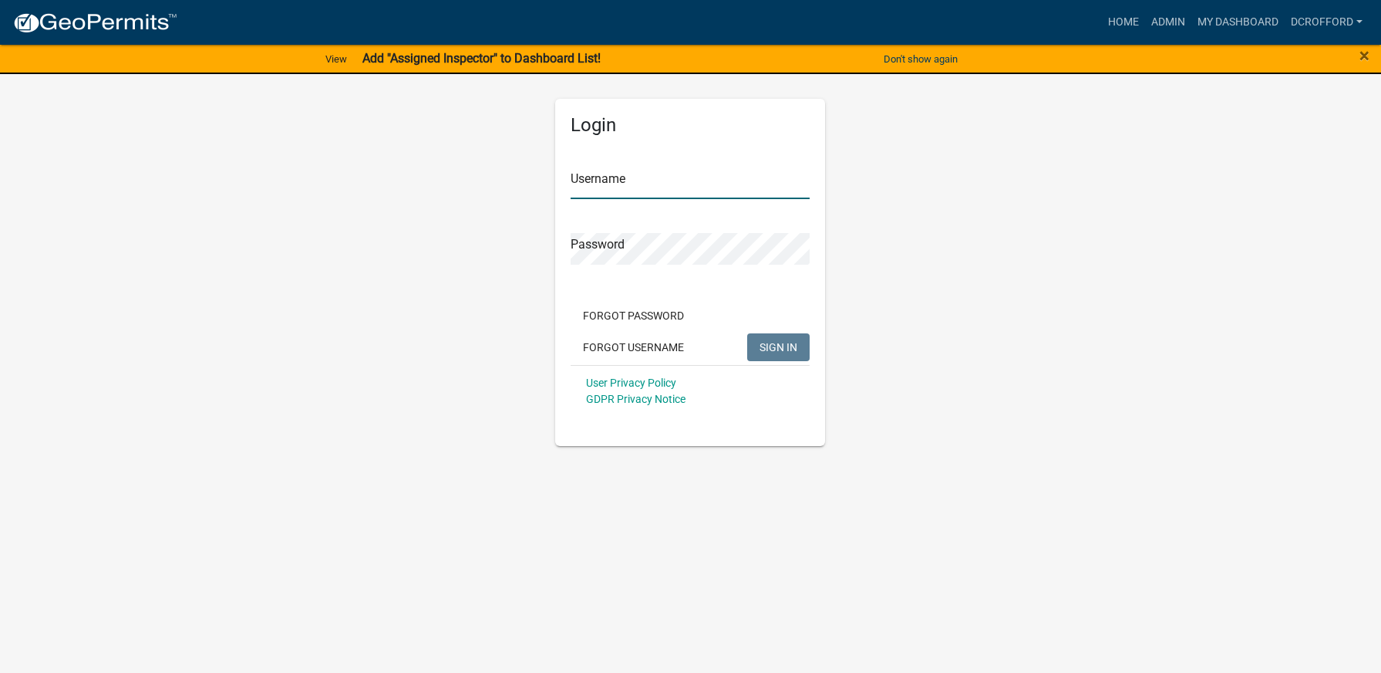
type input "dcrofford"
click at [795, 349] on span "SIGN IN" at bounding box center [779, 346] width 38 height 12
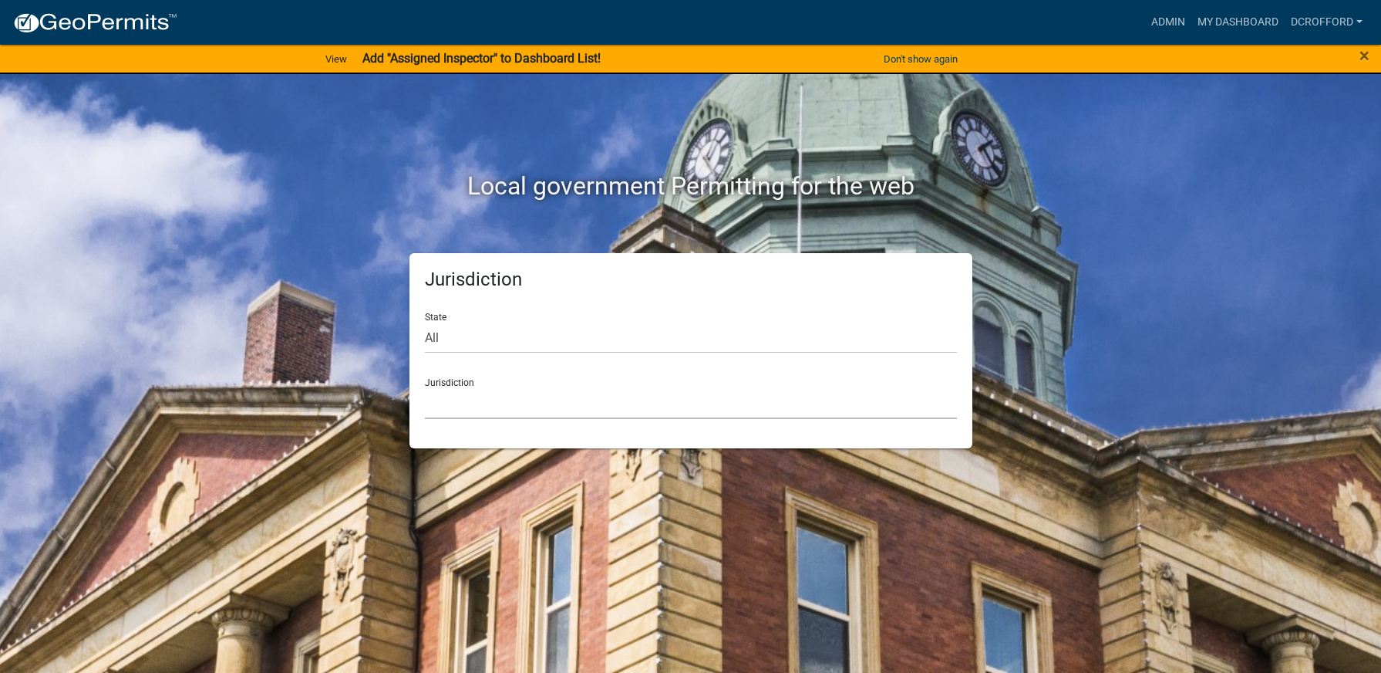
click at [618, 407] on select "[GEOGRAPHIC_DATA], [US_STATE] [GEOGRAPHIC_DATA], [US_STATE][PERSON_NAME][GEOGRA…" at bounding box center [691, 403] width 532 height 32
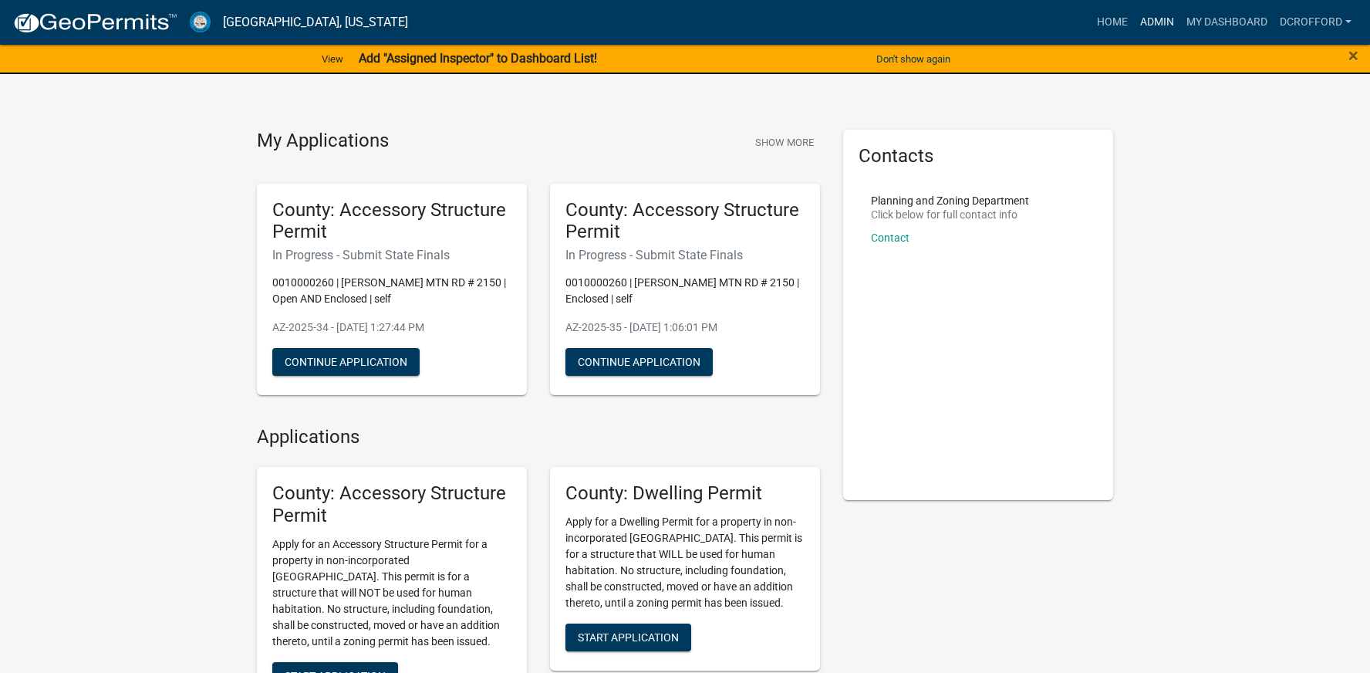
click at [1135, 19] on link "Admin" at bounding box center [1157, 22] width 46 height 29
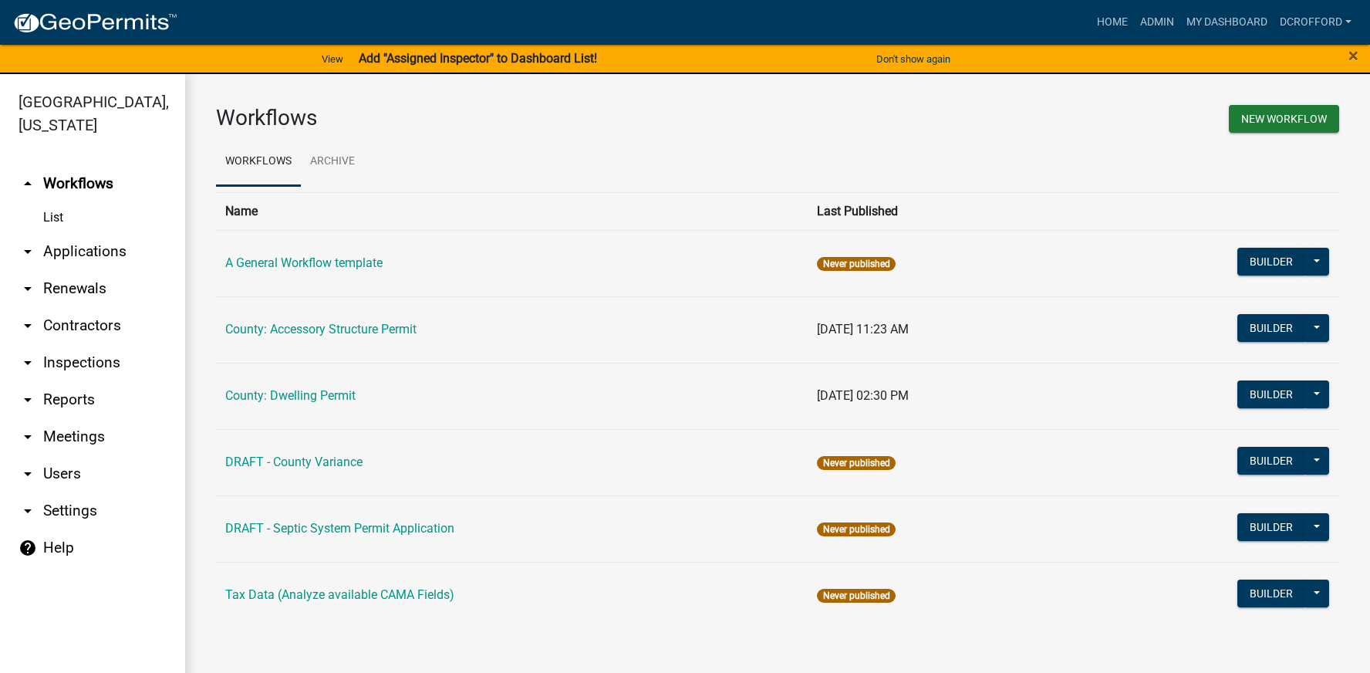
click at [96, 251] on link "arrow_drop_down Applications" at bounding box center [92, 251] width 185 height 37
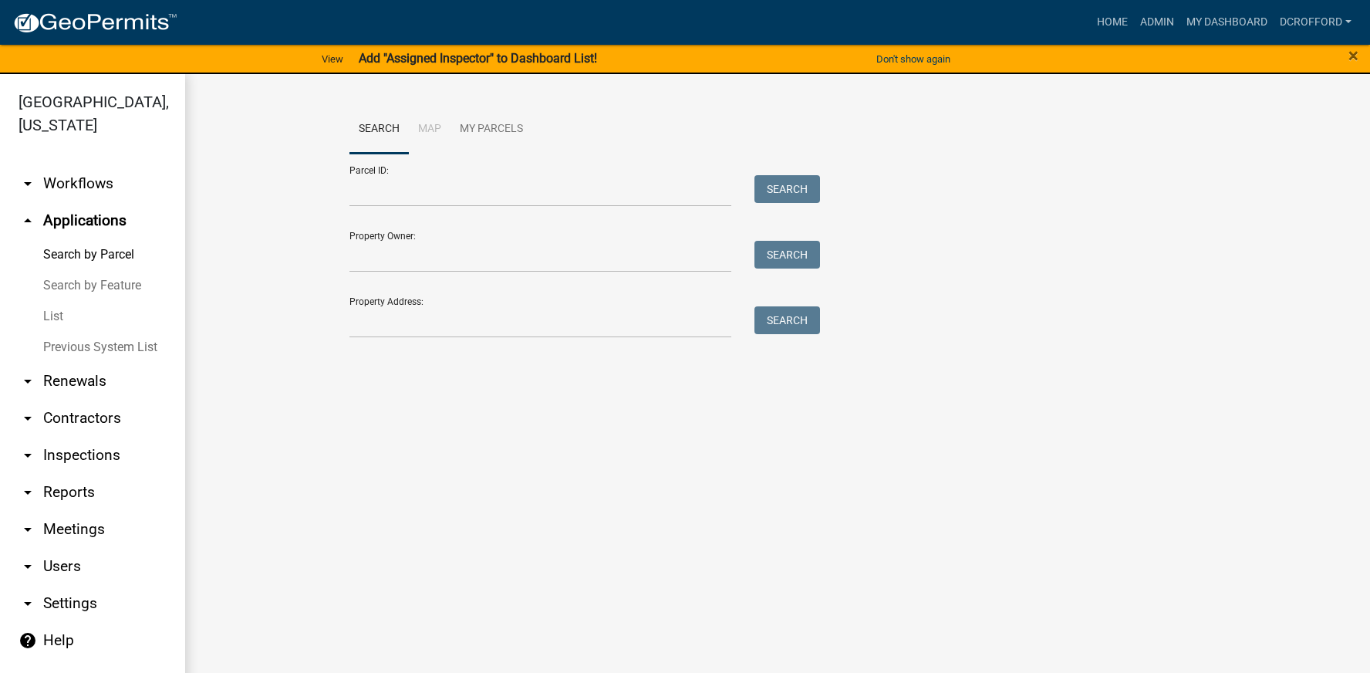
click at [62, 314] on link "List" at bounding box center [92, 316] width 185 height 31
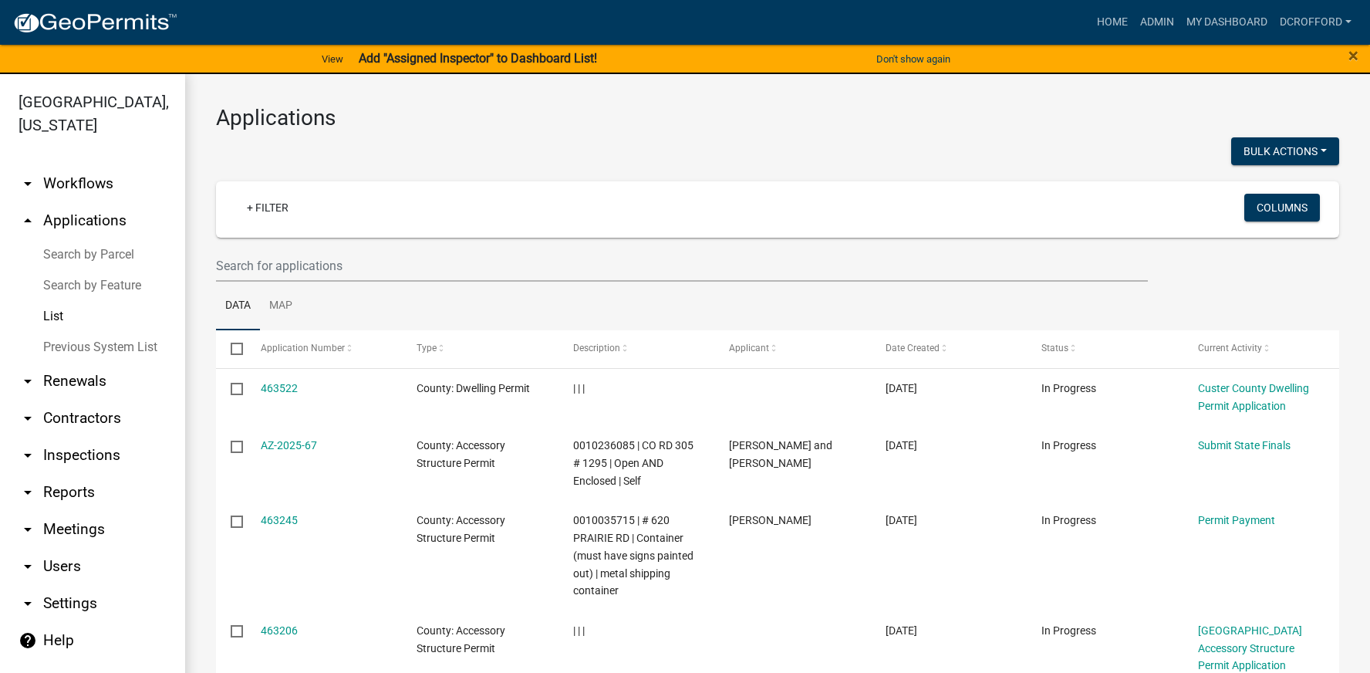
click at [87, 247] on link "Search by Parcel" at bounding box center [92, 254] width 185 height 31
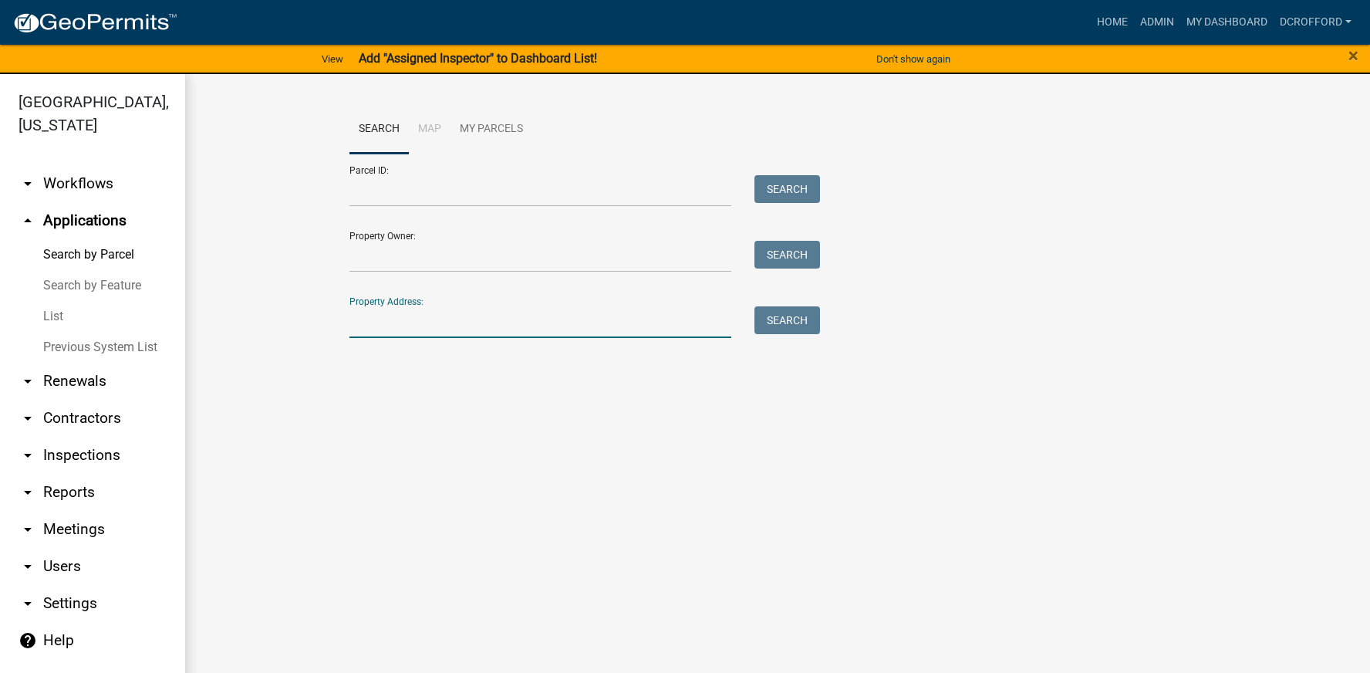
drag, startPoint x: 535, startPoint y: 324, endPoint x: 535, endPoint y: 302, distance: 22.4
click at [535, 324] on input "Property Address:" at bounding box center [540, 322] width 382 height 32
click at [533, 251] on input "Property Owner:" at bounding box center [540, 257] width 382 height 32
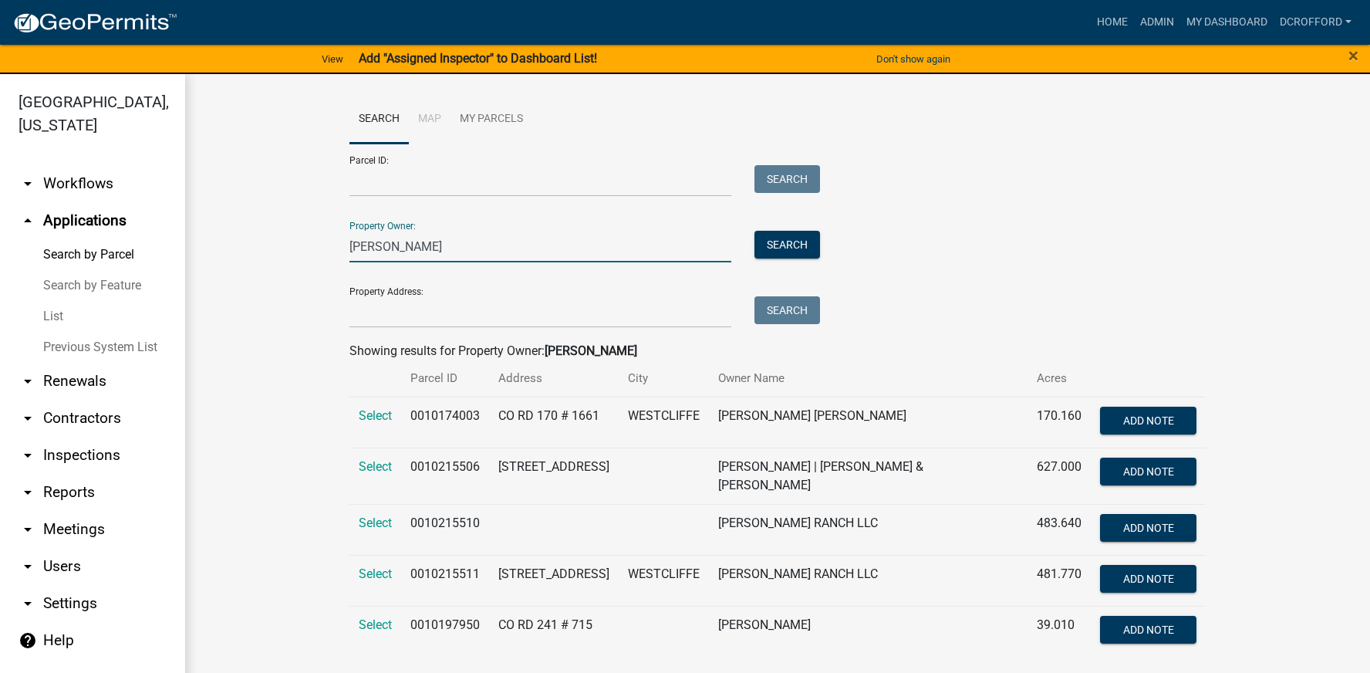
scroll to position [13, 0]
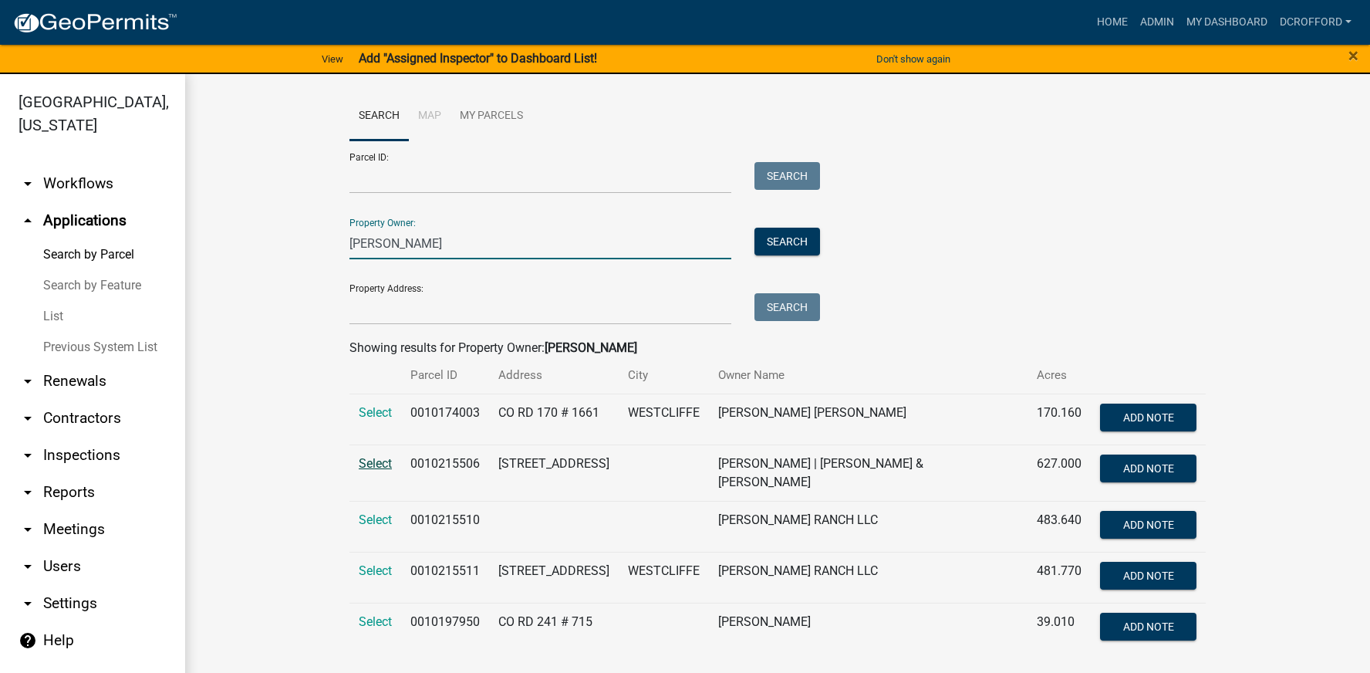
type input "livengood"
click at [375, 465] on span "Select" at bounding box center [375, 463] width 33 height 15
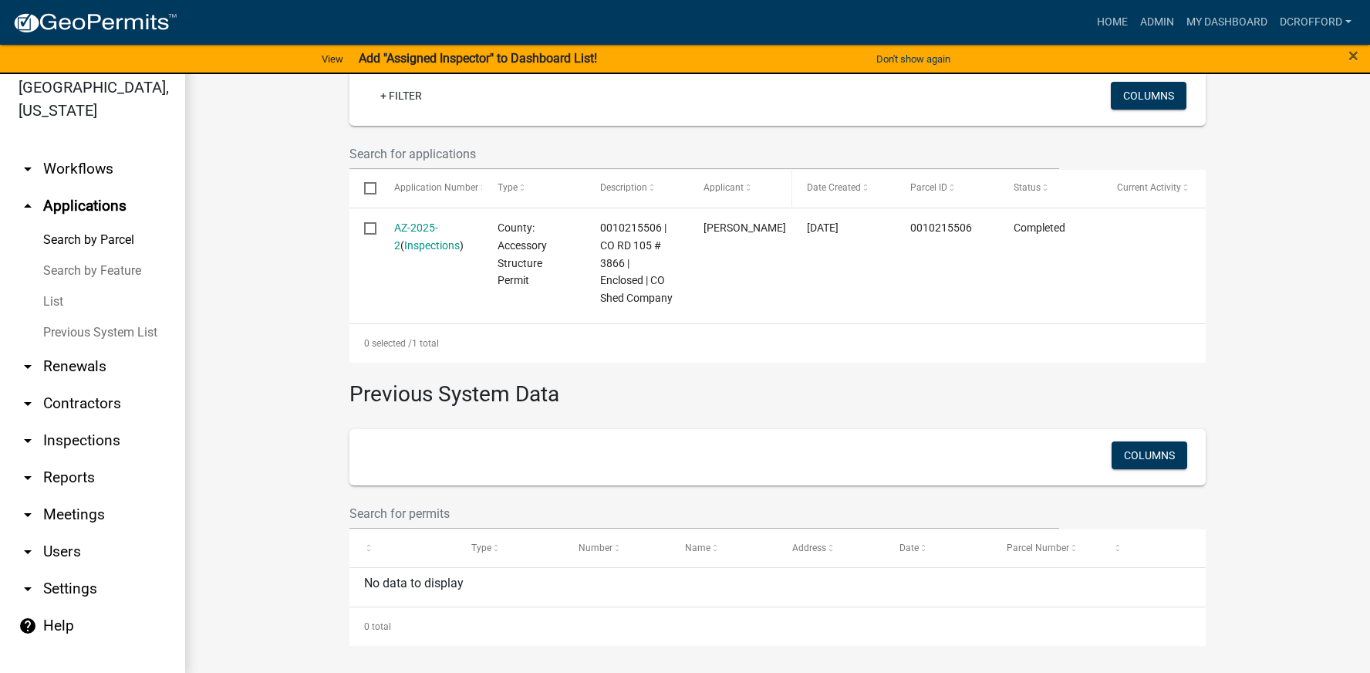
scroll to position [19, 0]
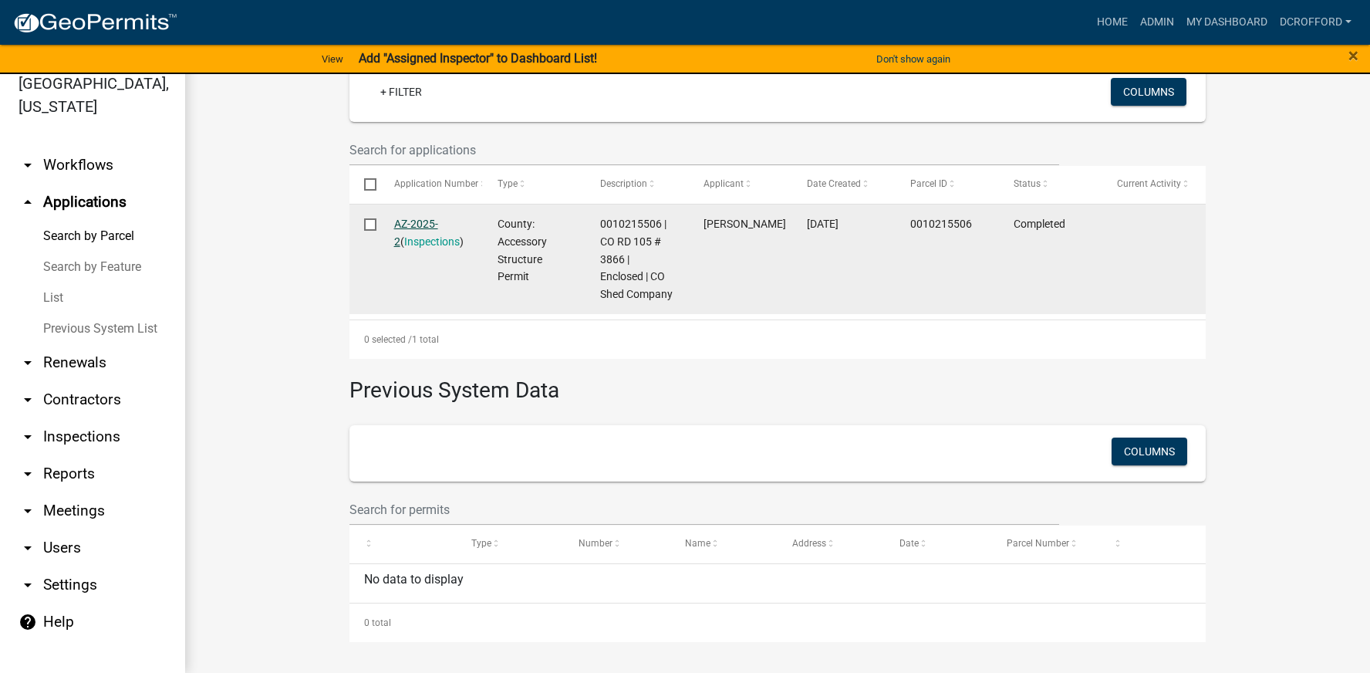
click at [417, 220] on link "AZ-2025-2" at bounding box center [416, 233] width 44 height 30
